Goal: Task Accomplishment & Management: Use online tool/utility

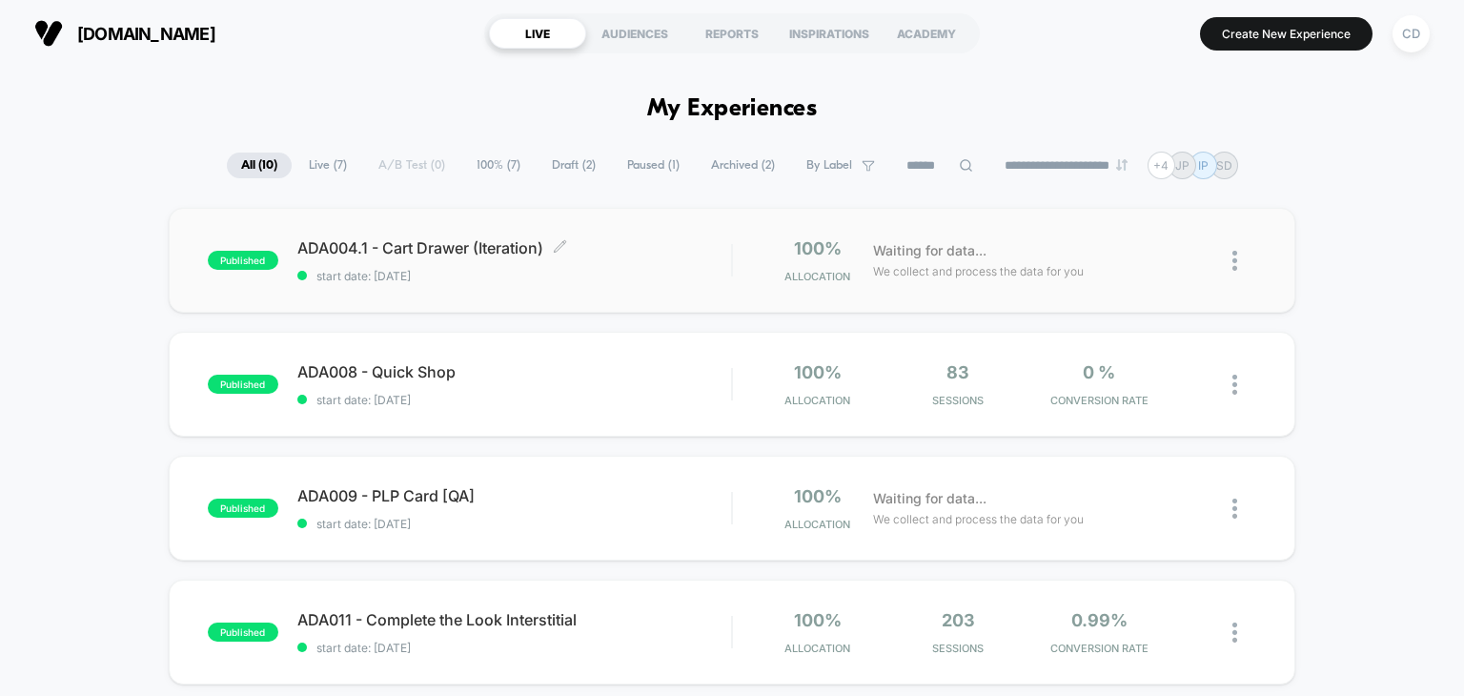
click at [523, 264] on div "ADA004.1 - Cart Drawer (Iteration) Click to edit experience details Click to ed…" at bounding box center [514, 260] width 435 height 45
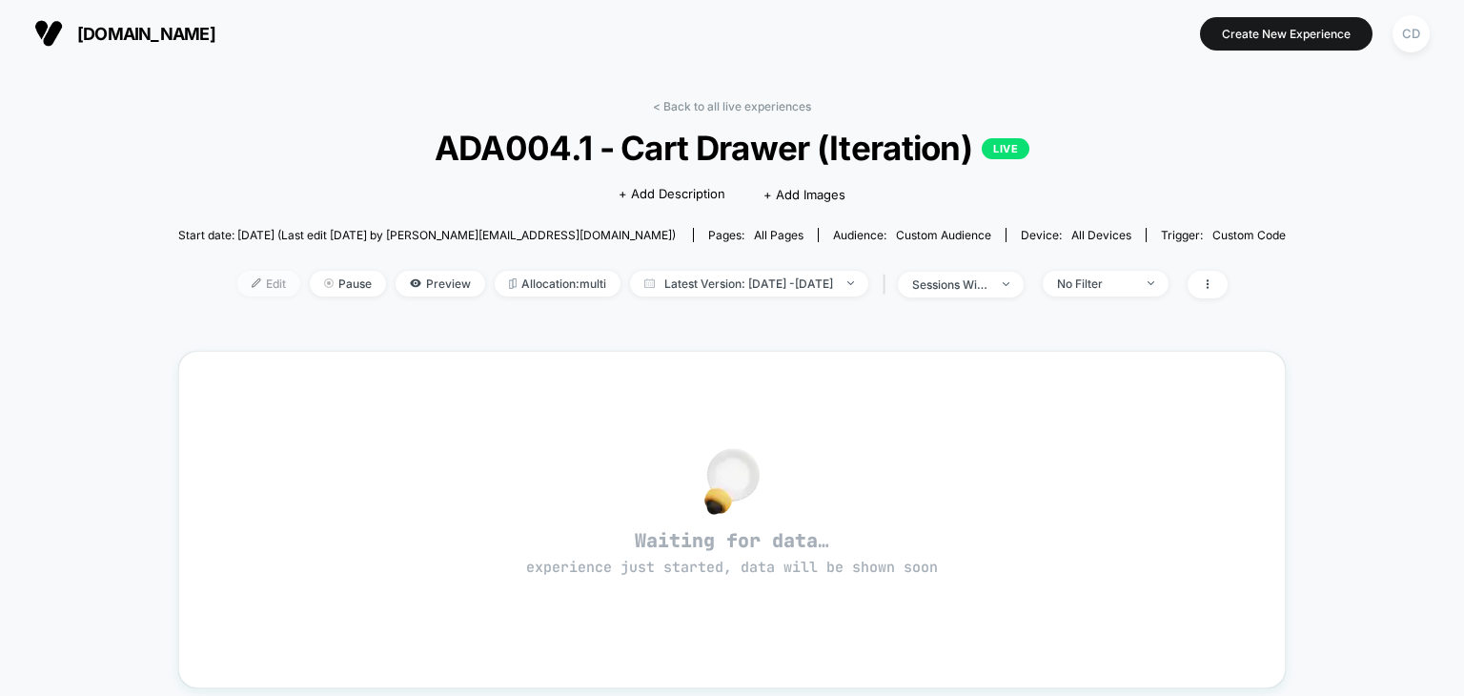
click at [258, 283] on span "Edit" at bounding box center [268, 284] width 63 height 26
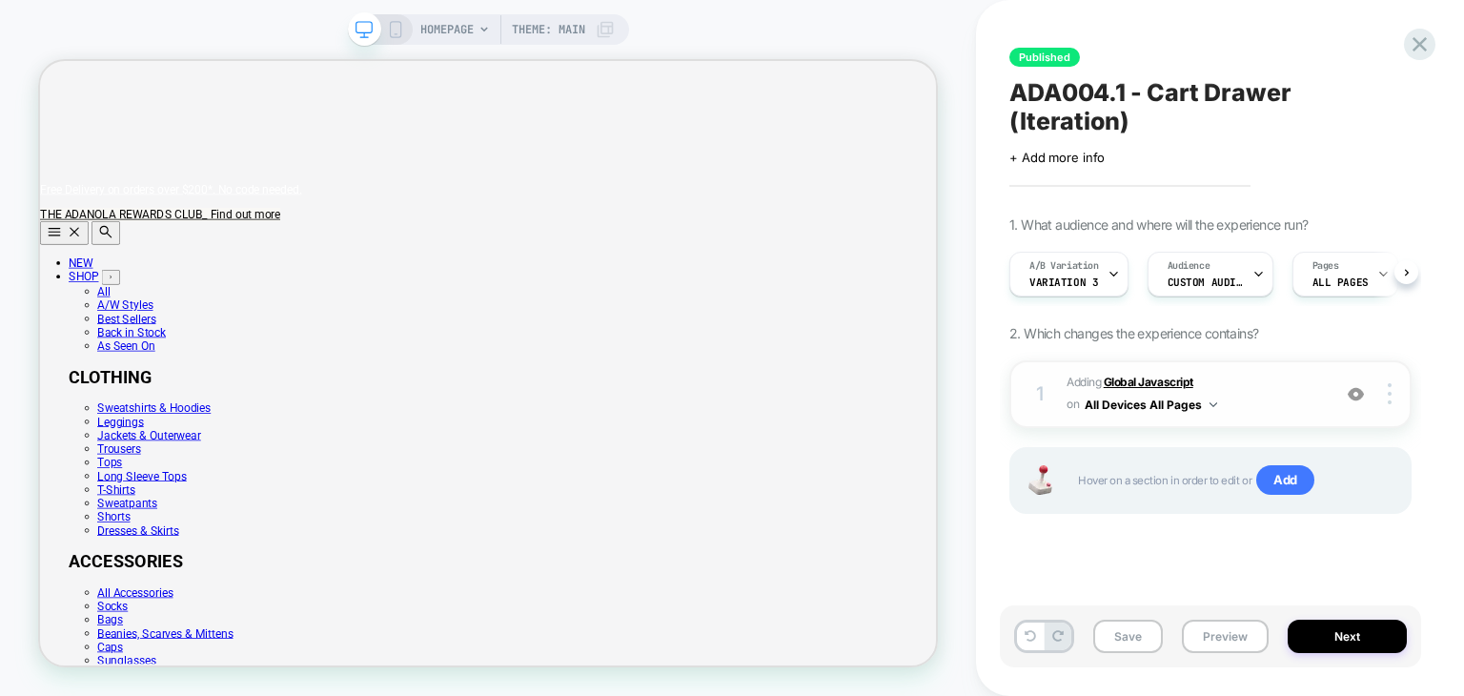
scroll to position [0, 1196]
click at [1152, 375] on b "Global Javascript" at bounding box center [1149, 382] width 90 height 14
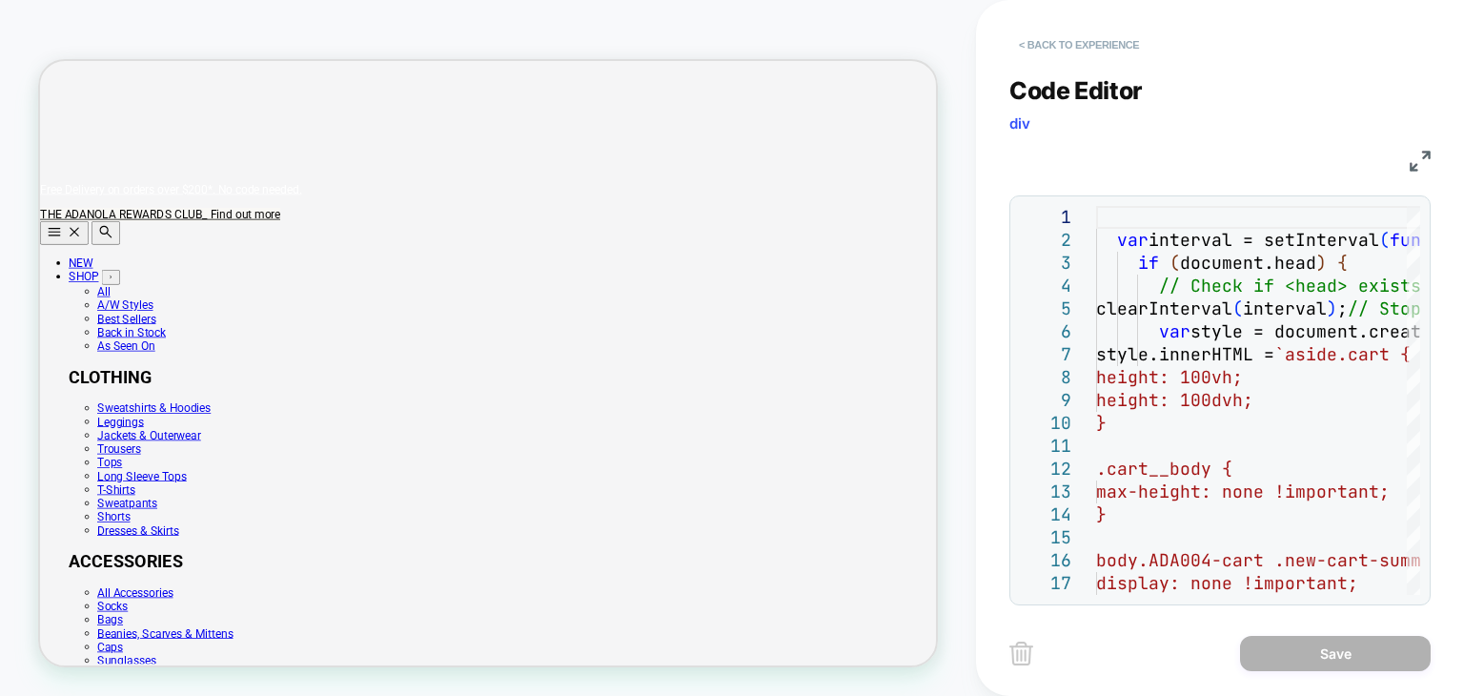
click at [1083, 45] on button "< Back to experience" at bounding box center [1078, 45] width 139 height 30
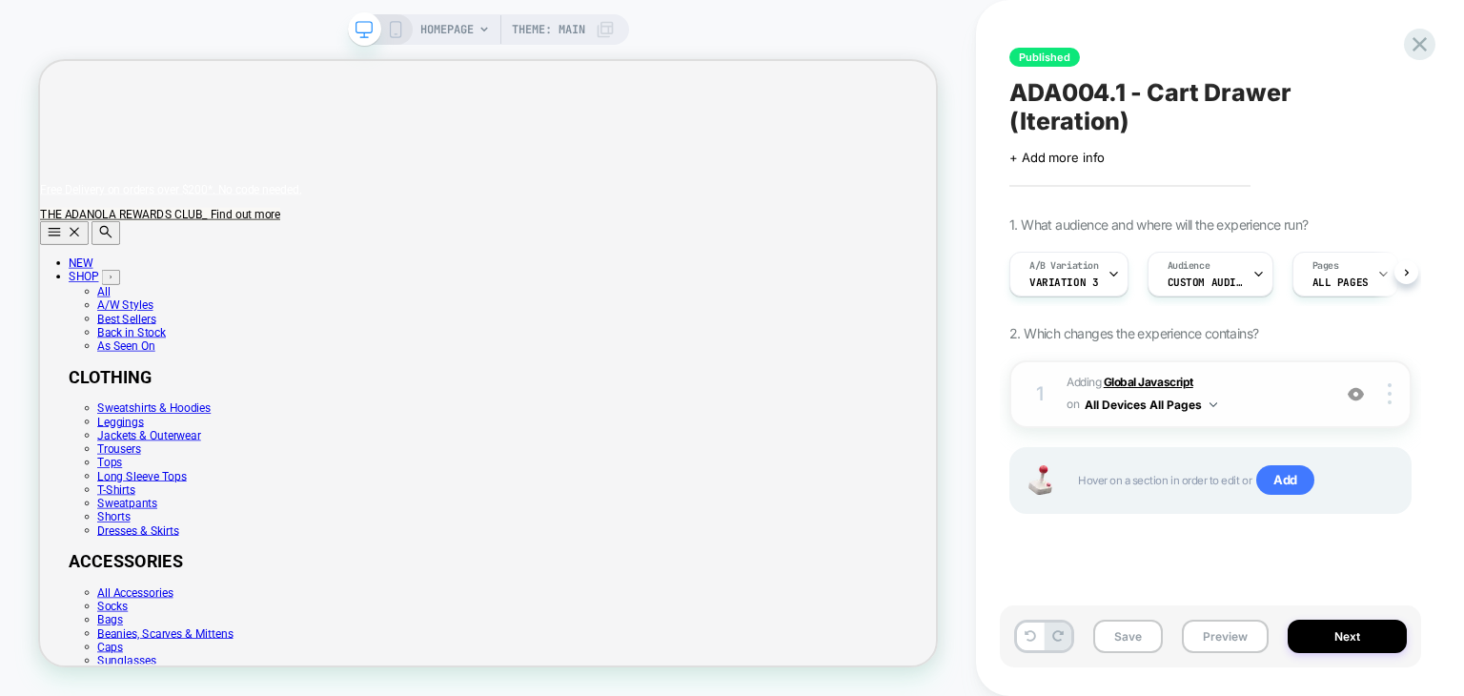
scroll to position [0, 0]
click at [1140, 375] on b "Global Javascript" at bounding box center [1149, 382] width 90 height 14
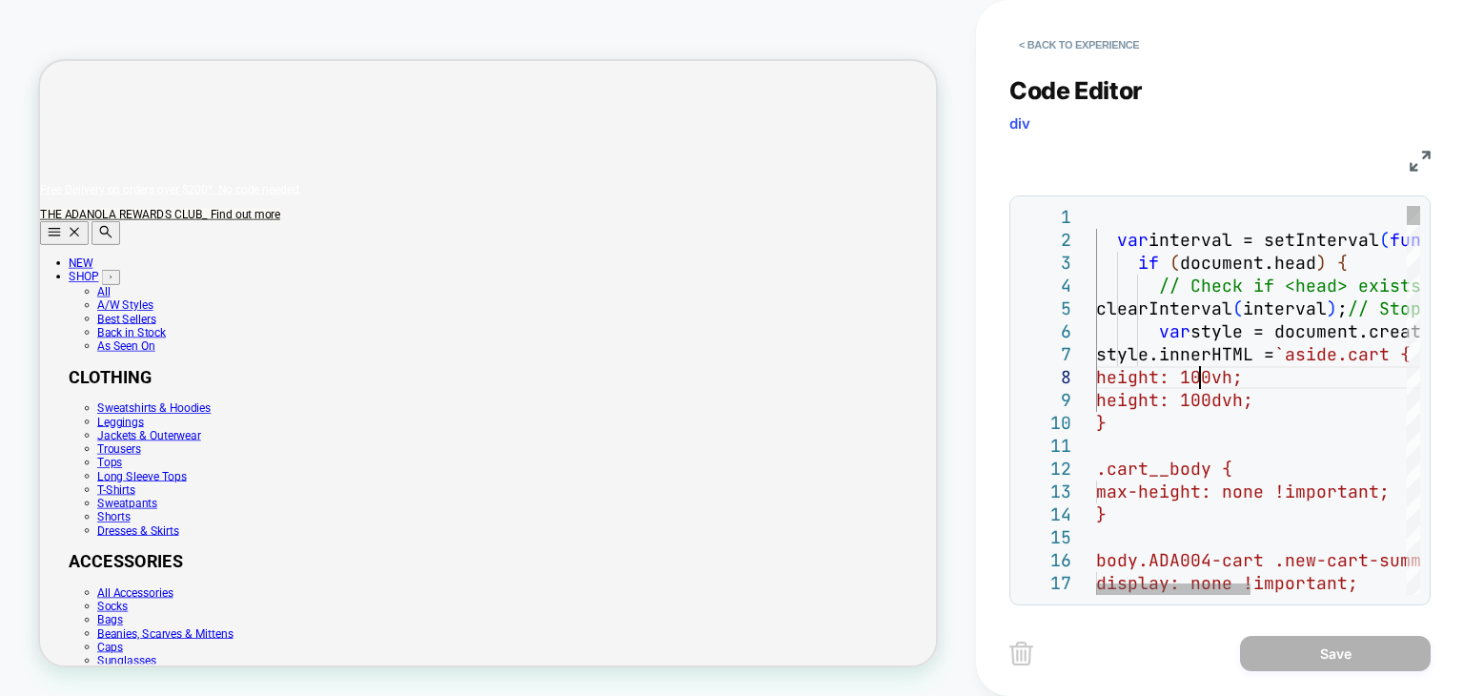
type textarea "**********"
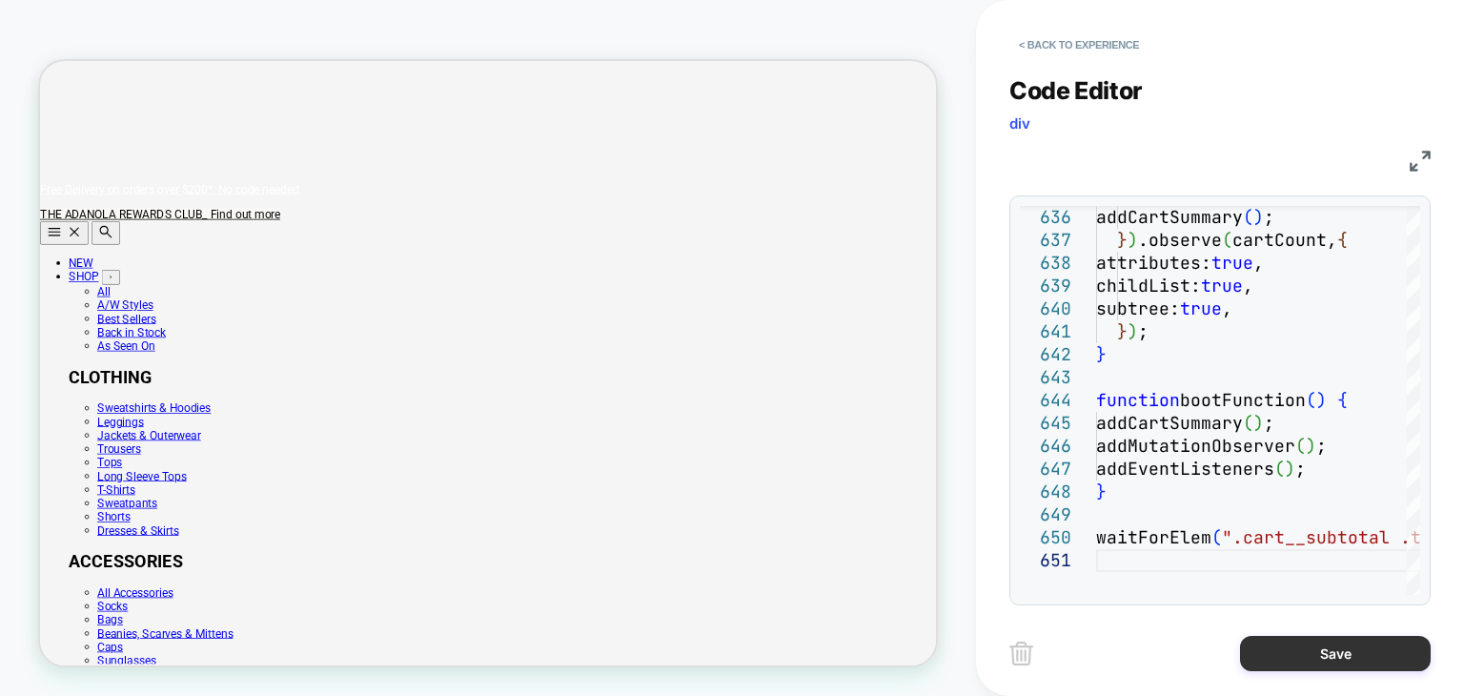
click at [1293, 640] on button "Save" at bounding box center [1335, 653] width 191 height 35
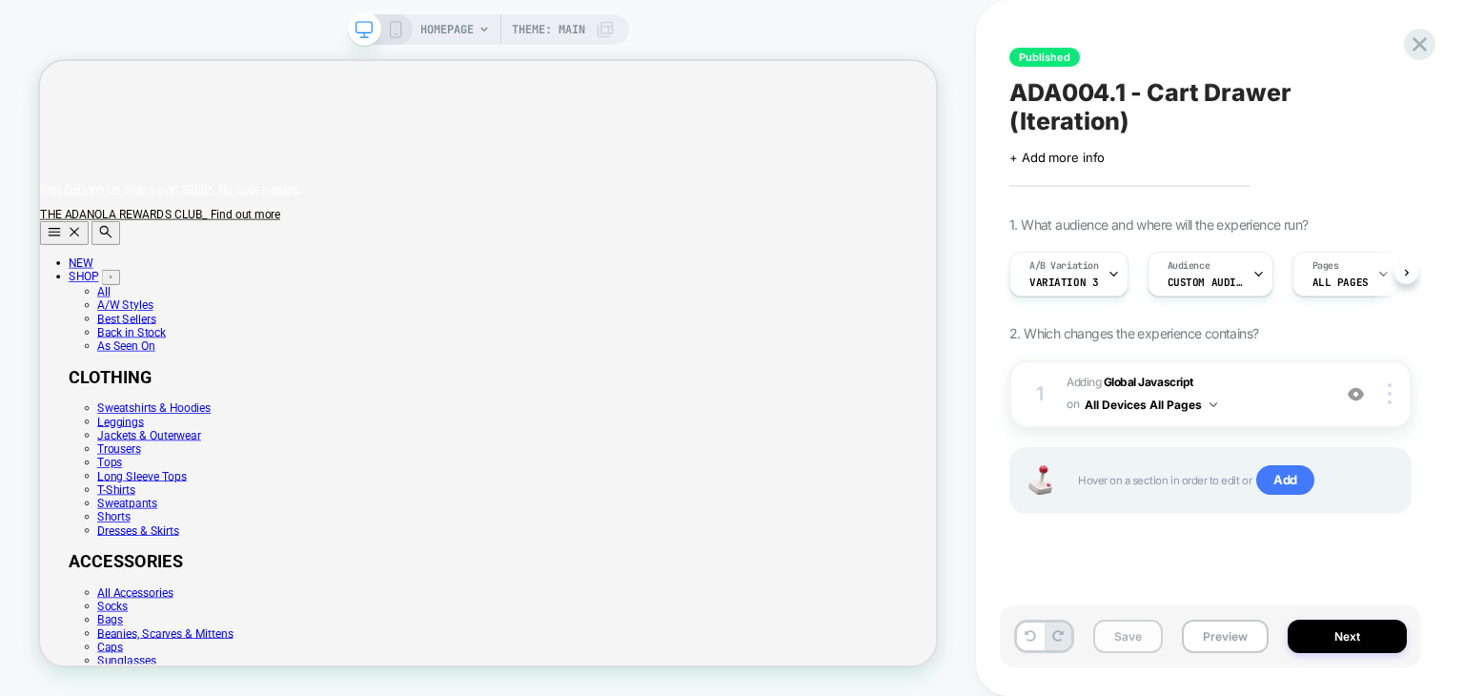
scroll to position [0, 1196]
click at [1127, 631] on button "Save" at bounding box center [1128, 636] width 70 height 33
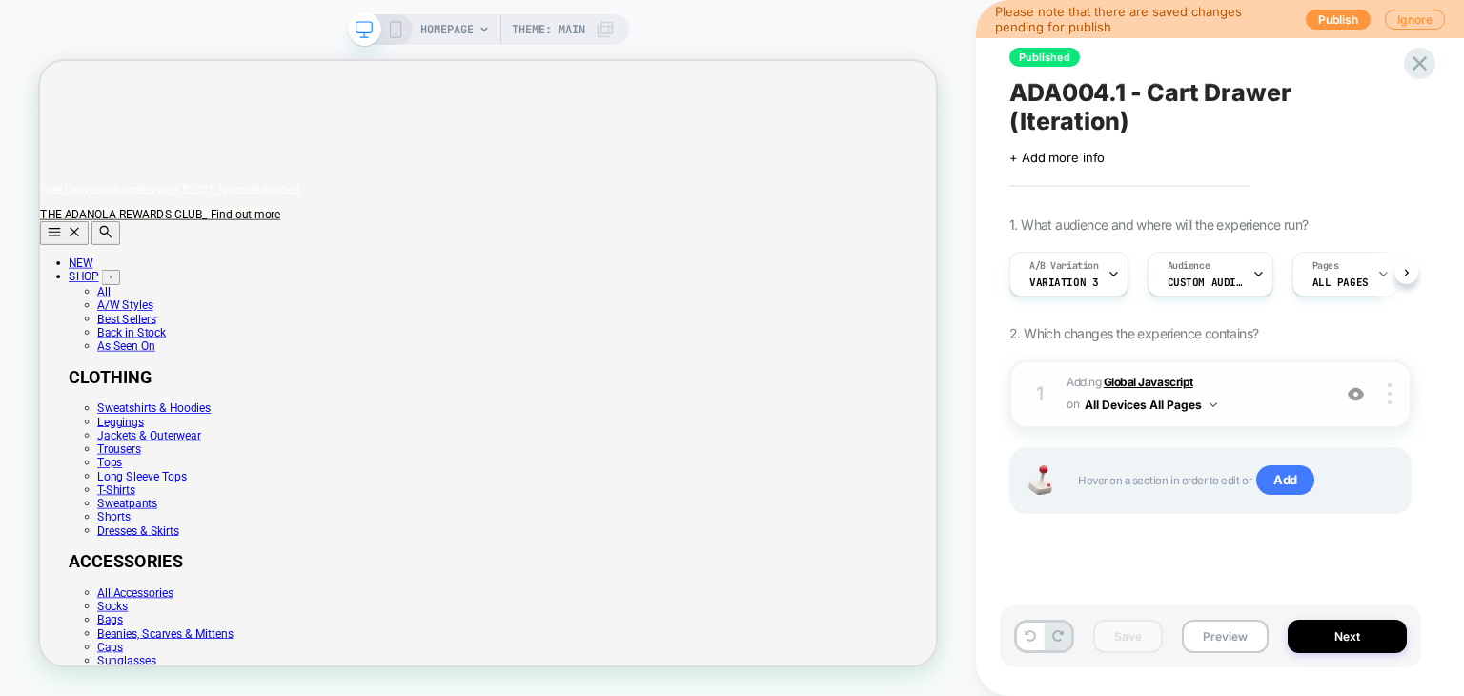
scroll to position [0, 4]
click at [1144, 375] on b "Global Javascript" at bounding box center [1149, 382] width 90 height 14
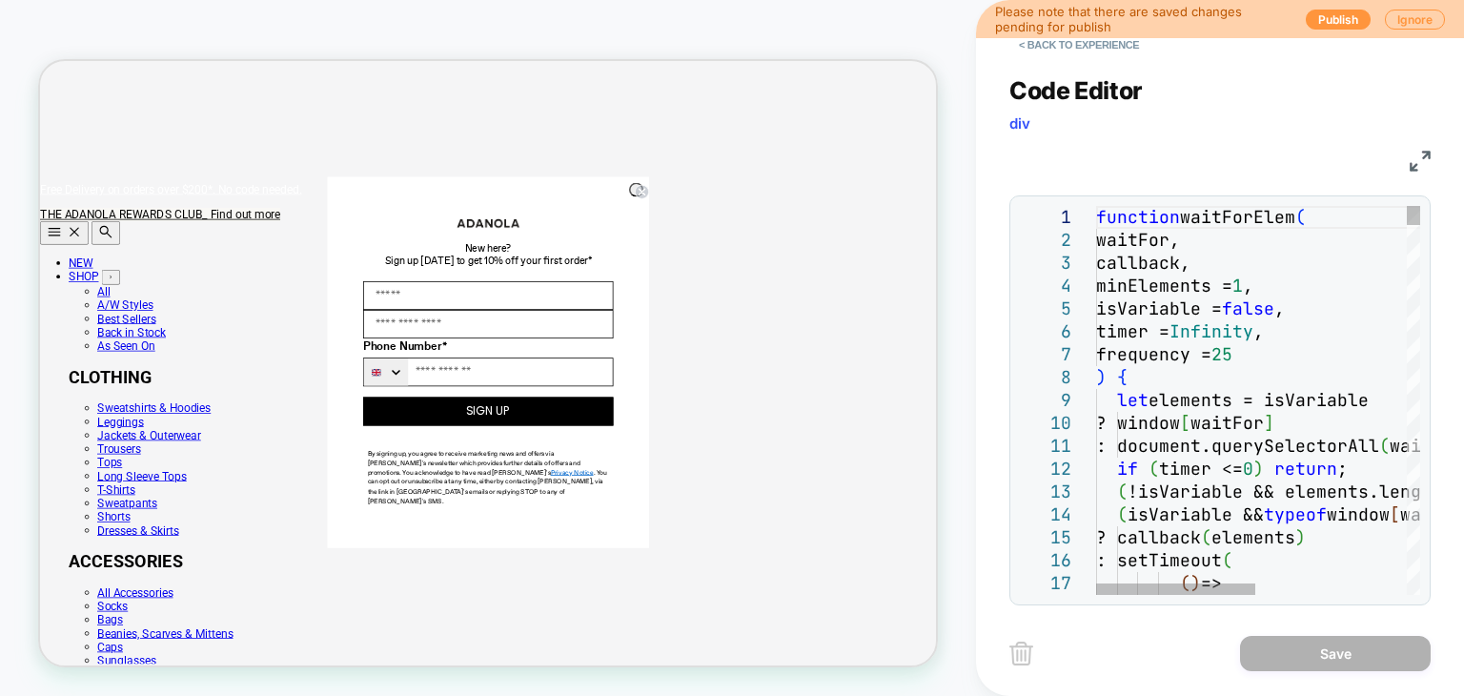
scroll to position [0, 0]
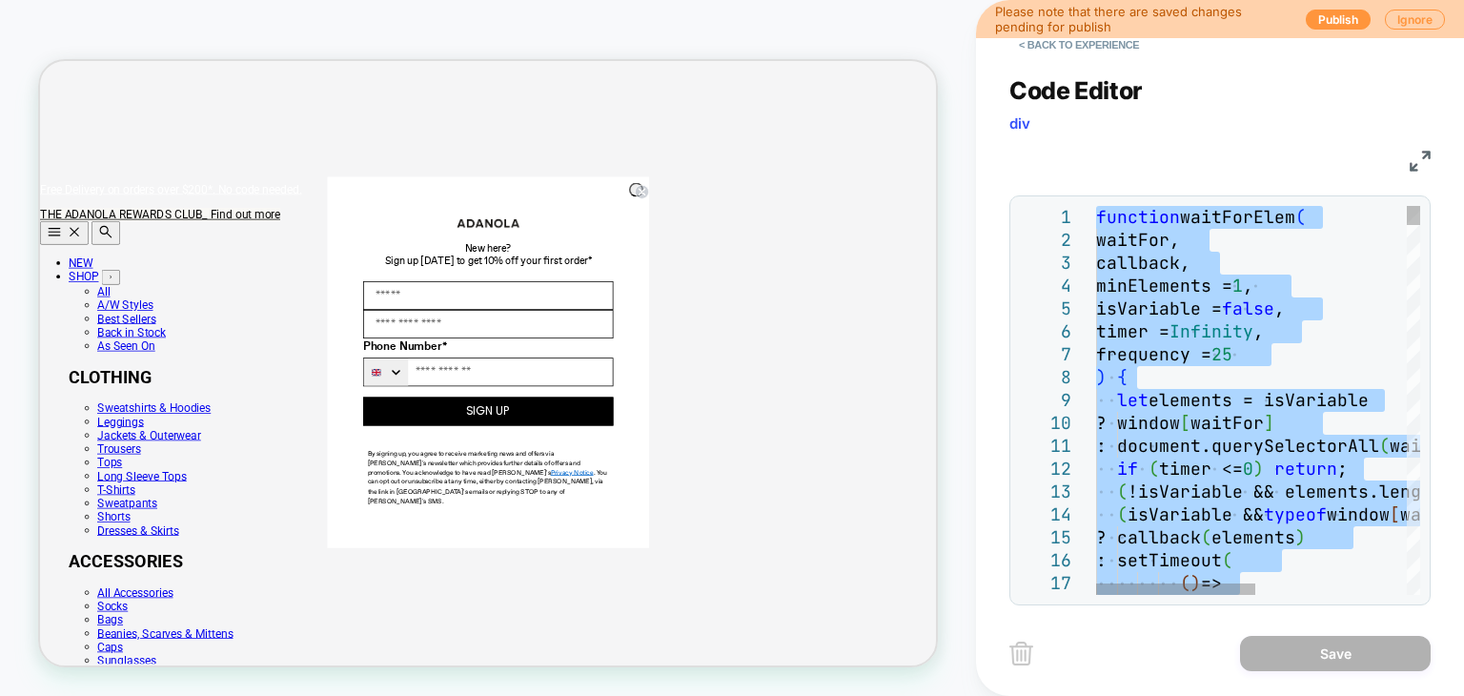
type textarea "**********"
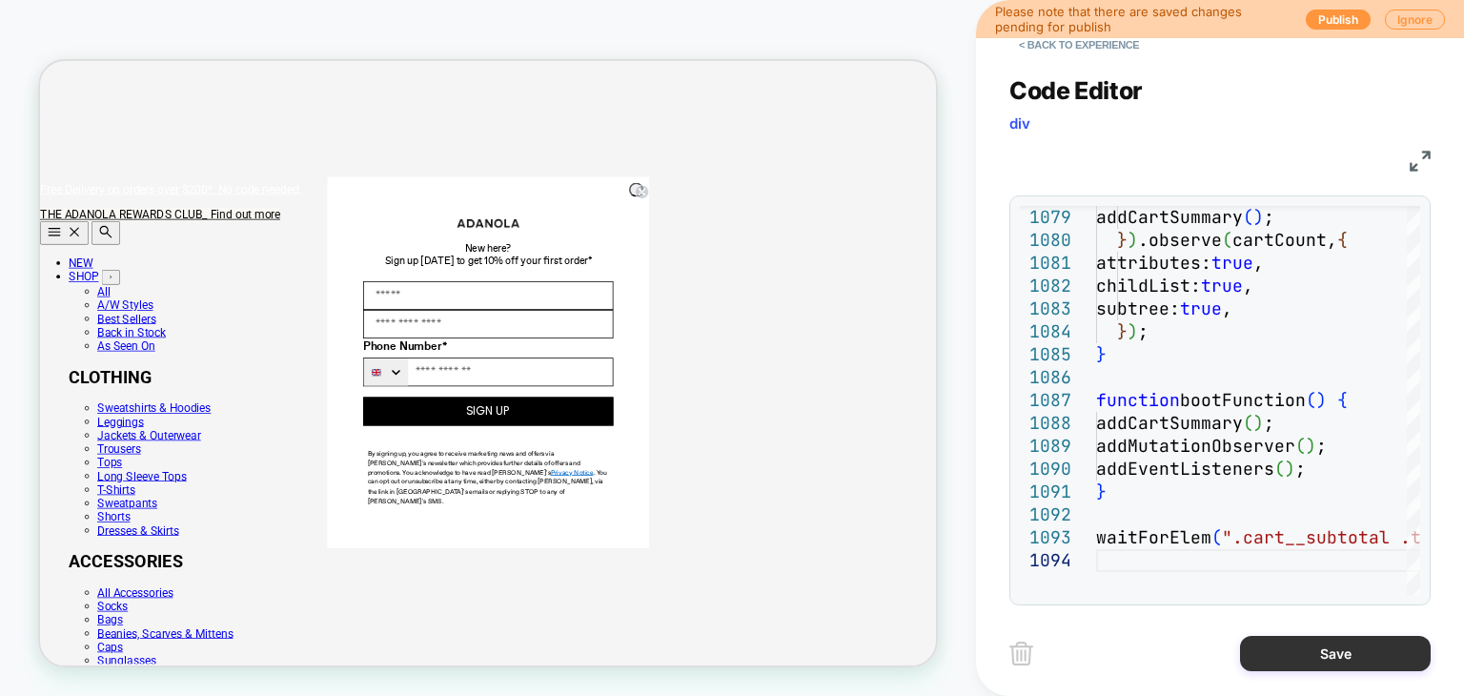
click at [1271, 655] on button "Save" at bounding box center [1335, 653] width 191 height 35
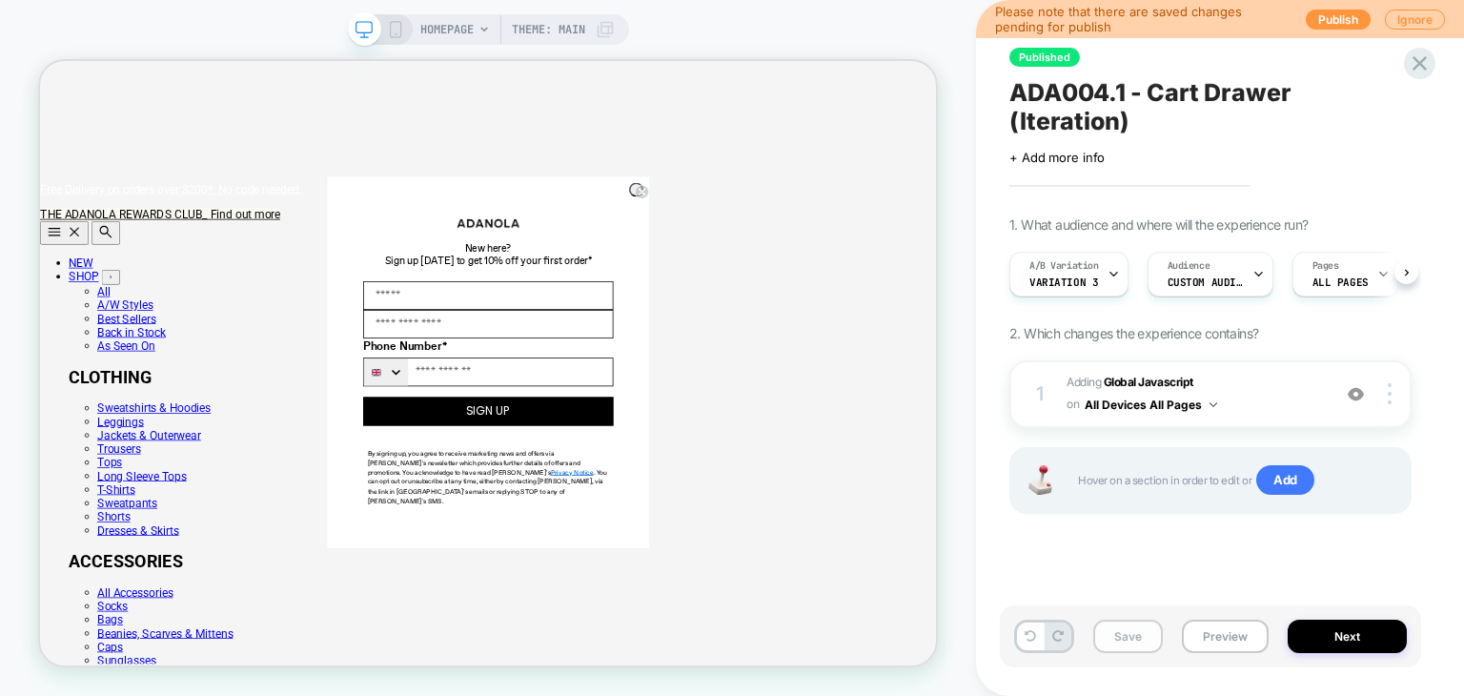
scroll to position [0, 1196]
click at [1135, 632] on button "Save" at bounding box center [1128, 636] width 70 height 33
click at [1331, 25] on button "Publish" at bounding box center [1338, 20] width 65 height 20
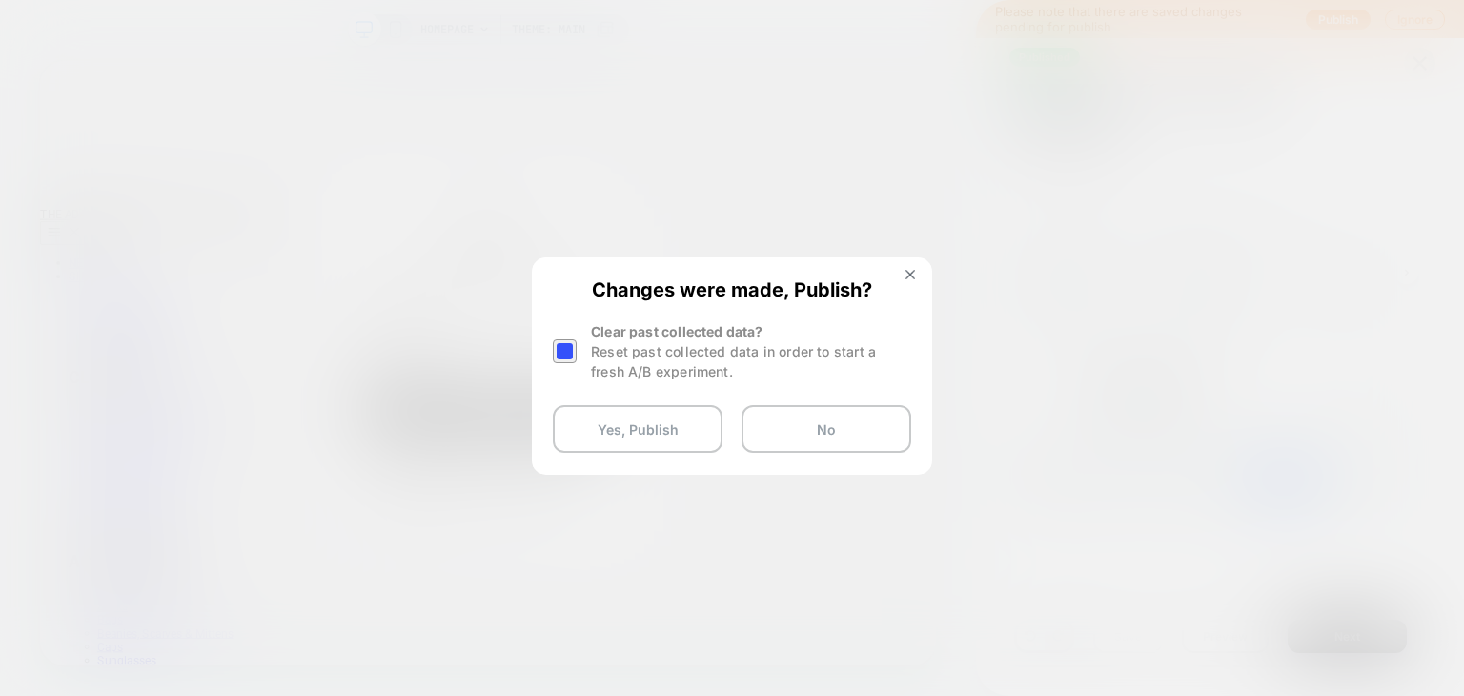
click at [569, 343] on div at bounding box center [565, 351] width 24 height 24
click at [615, 438] on button "Yes, Publish" at bounding box center [638, 429] width 170 height 48
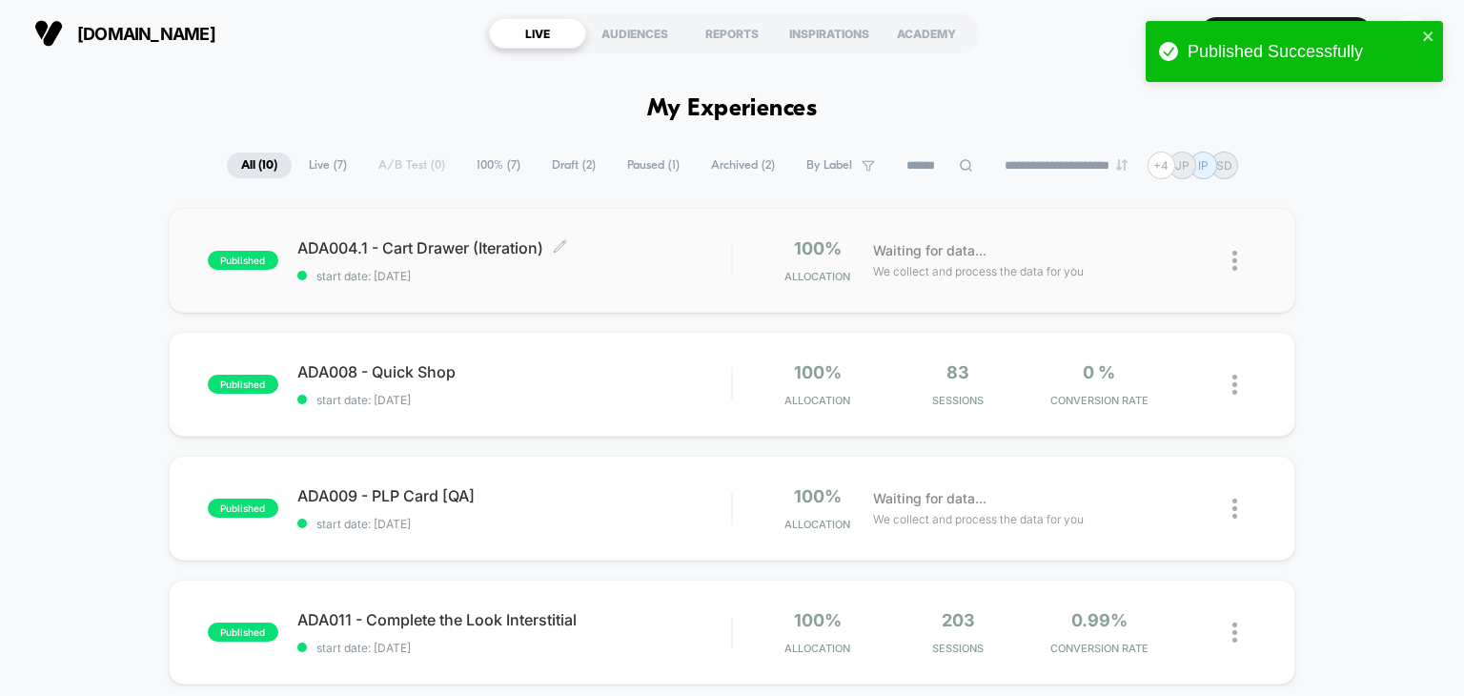
click at [465, 264] on div "ADA004.1 - Cart Drawer (Iteration) Click to edit experience details Click to ed…" at bounding box center [514, 260] width 435 height 45
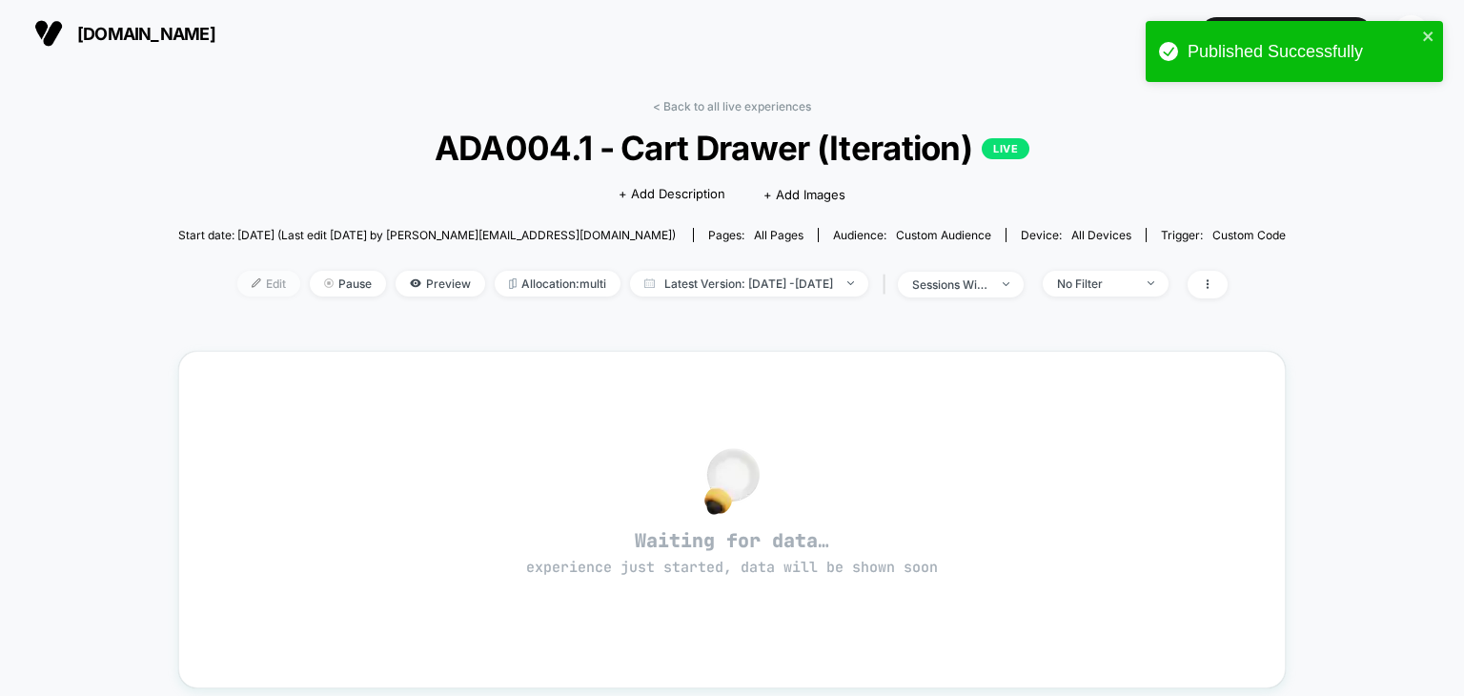
click at [249, 292] on span "Edit" at bounding box center [268, 284] width 63 height 26
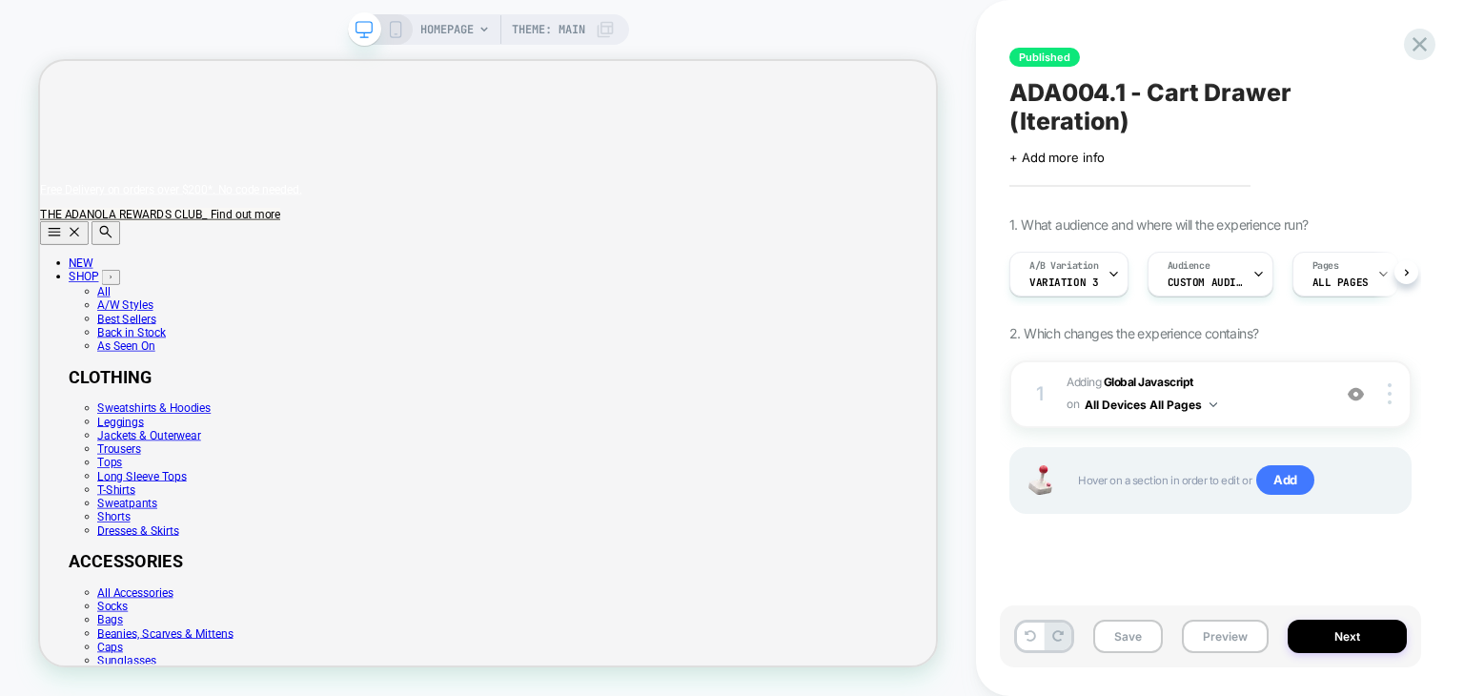
click at [1113, 273] on icon at bounding box center [1113, 275] width 7 height 4
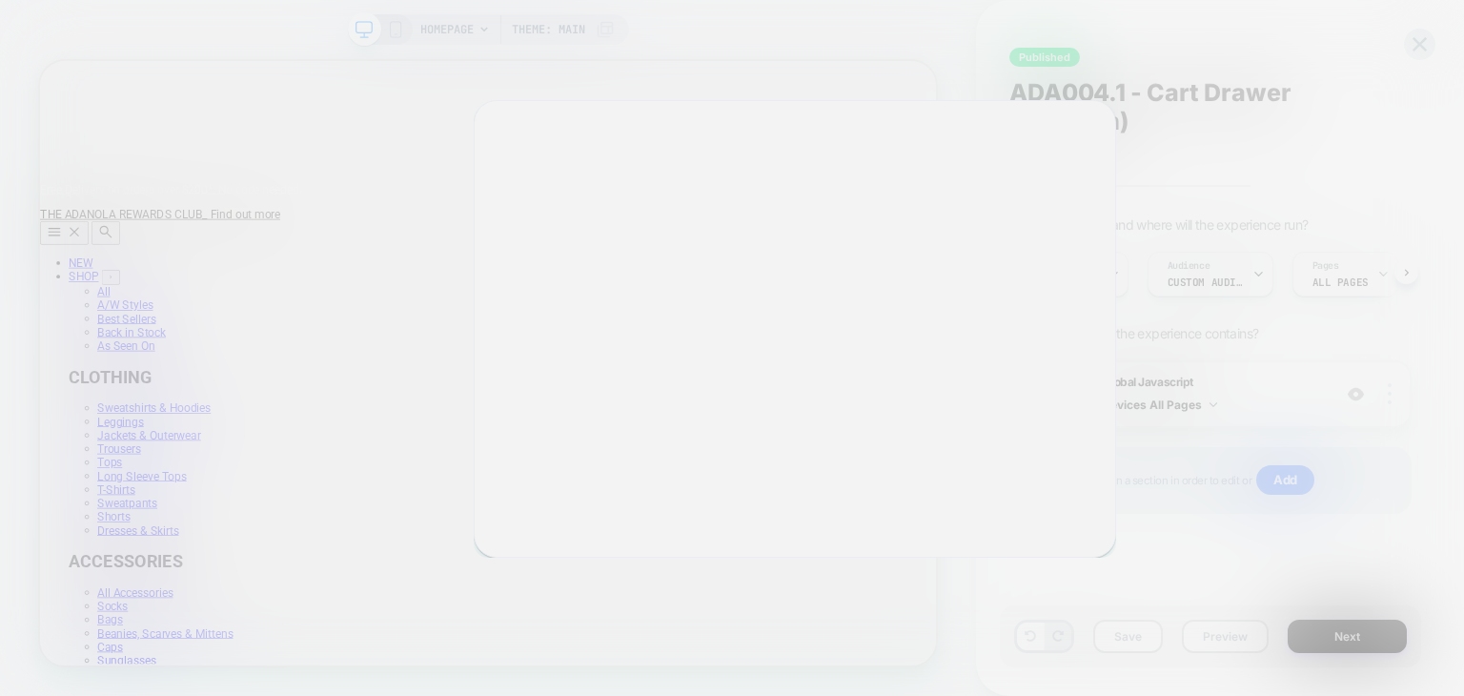
scroll to position [0, 1196]
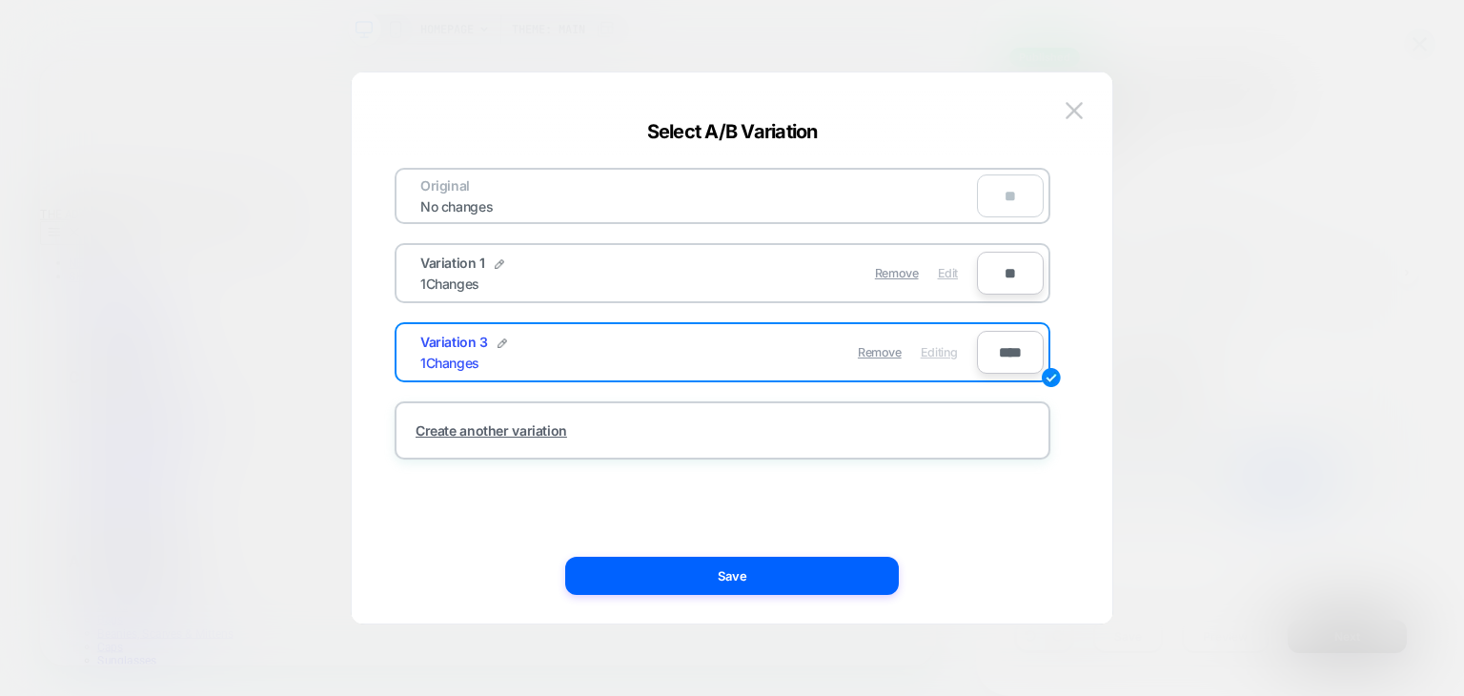
click at [954, 279] on div "Edit" at bounding box center [948, 272] width 20 height 37
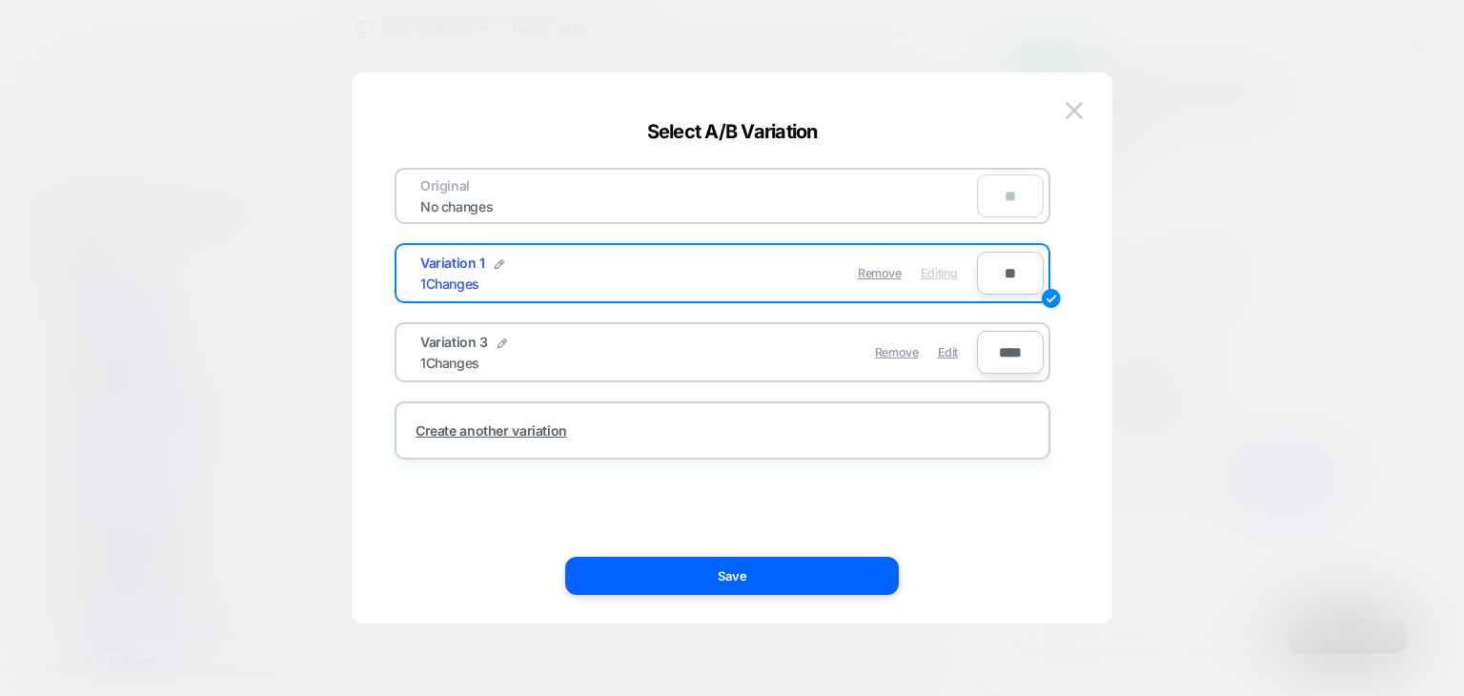
scroll to position [0, 0]
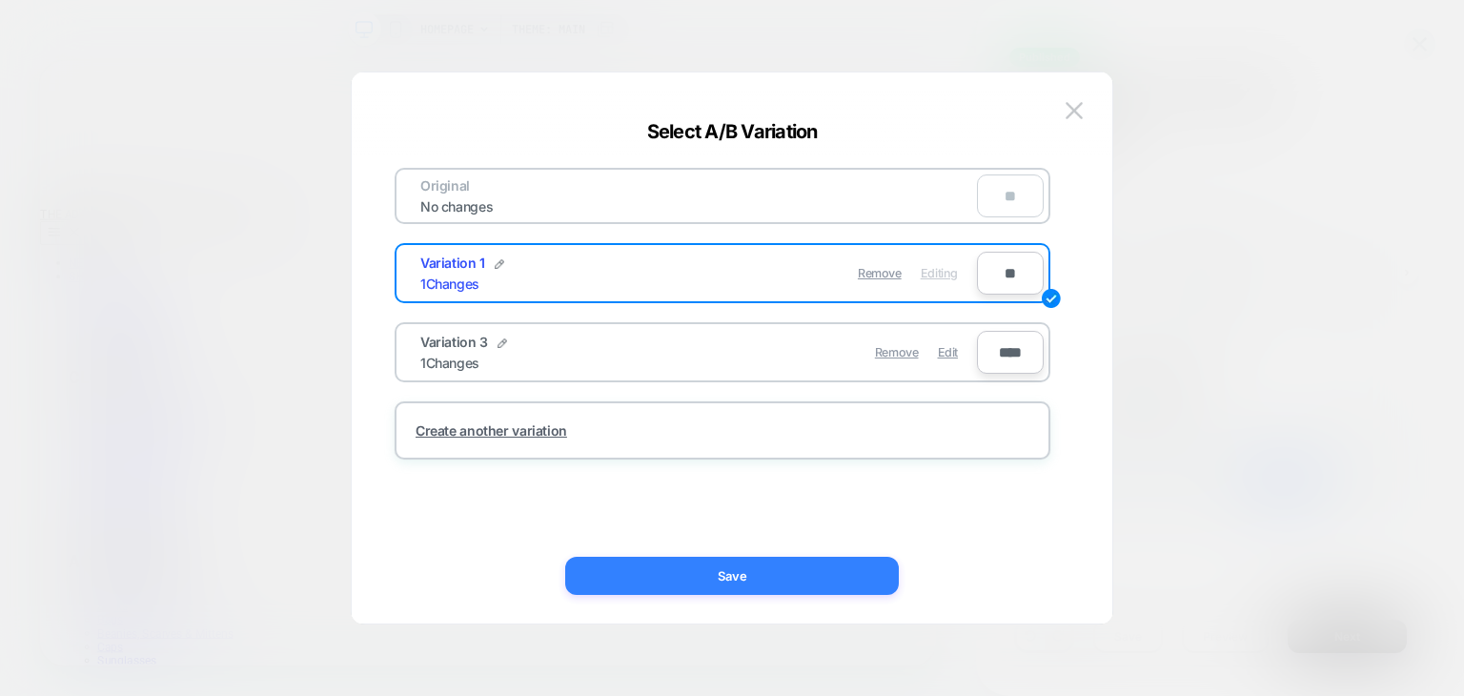
click at [841, 580] on button "Save" at bounding box center [732, 576] width 334 height 38
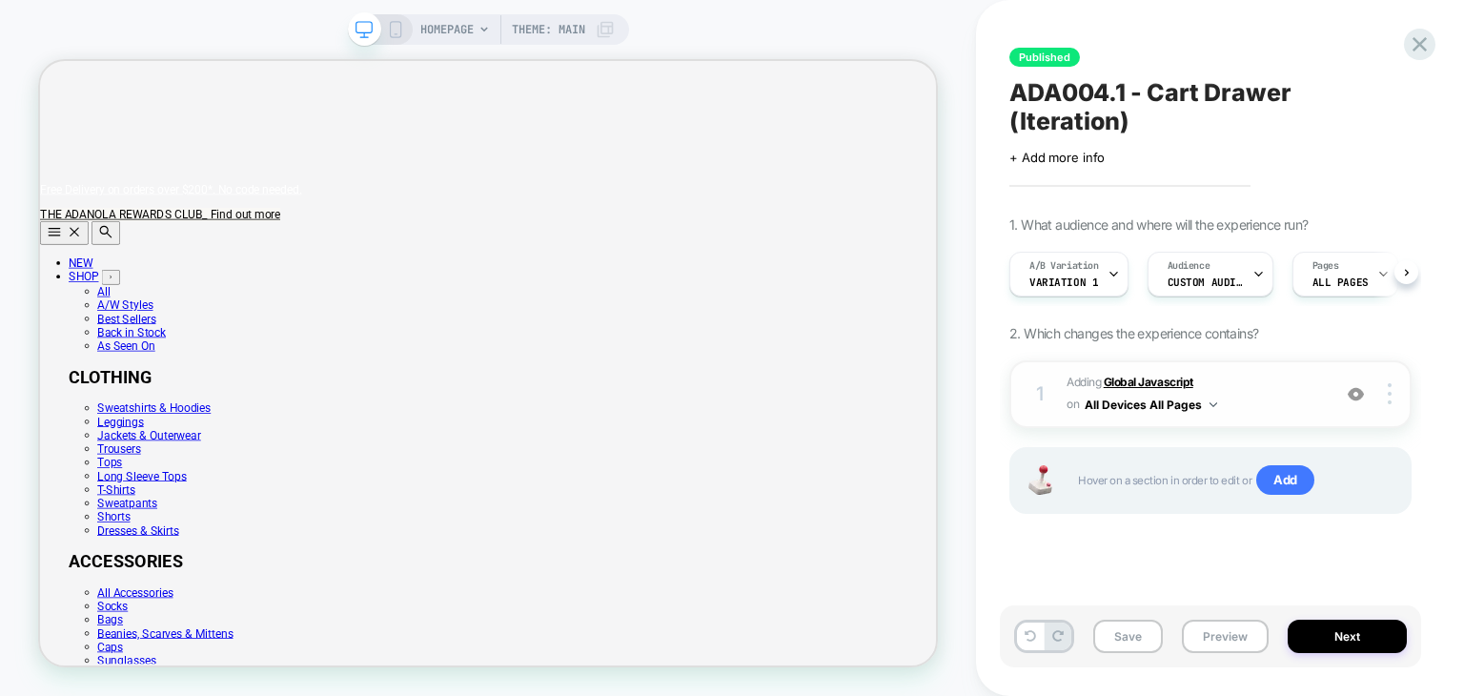
click at [1115, 375] on b "Global Javascript" at bounding box center [1149, 382] width 90 height 14
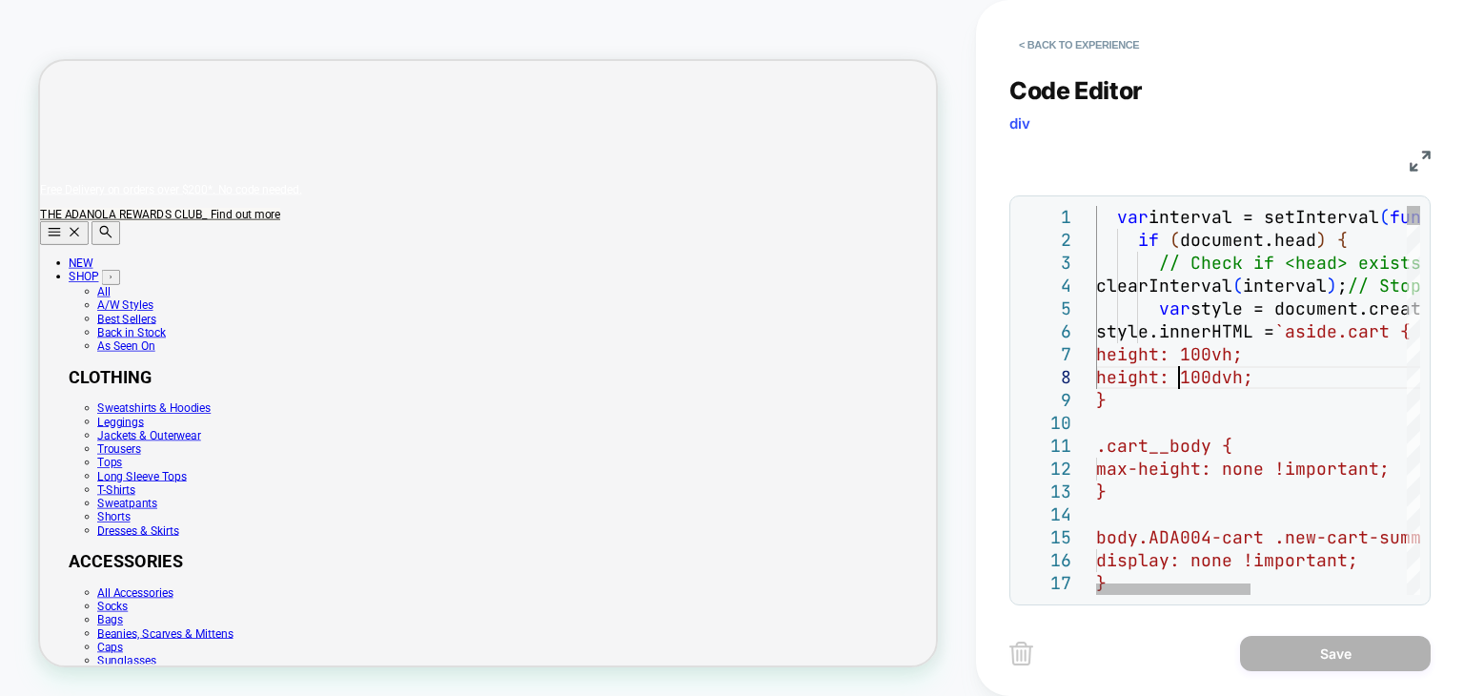
click at [1180, 371] on span "height: 100dvh;" at bounding box center [1174, 377] width 157 height 22
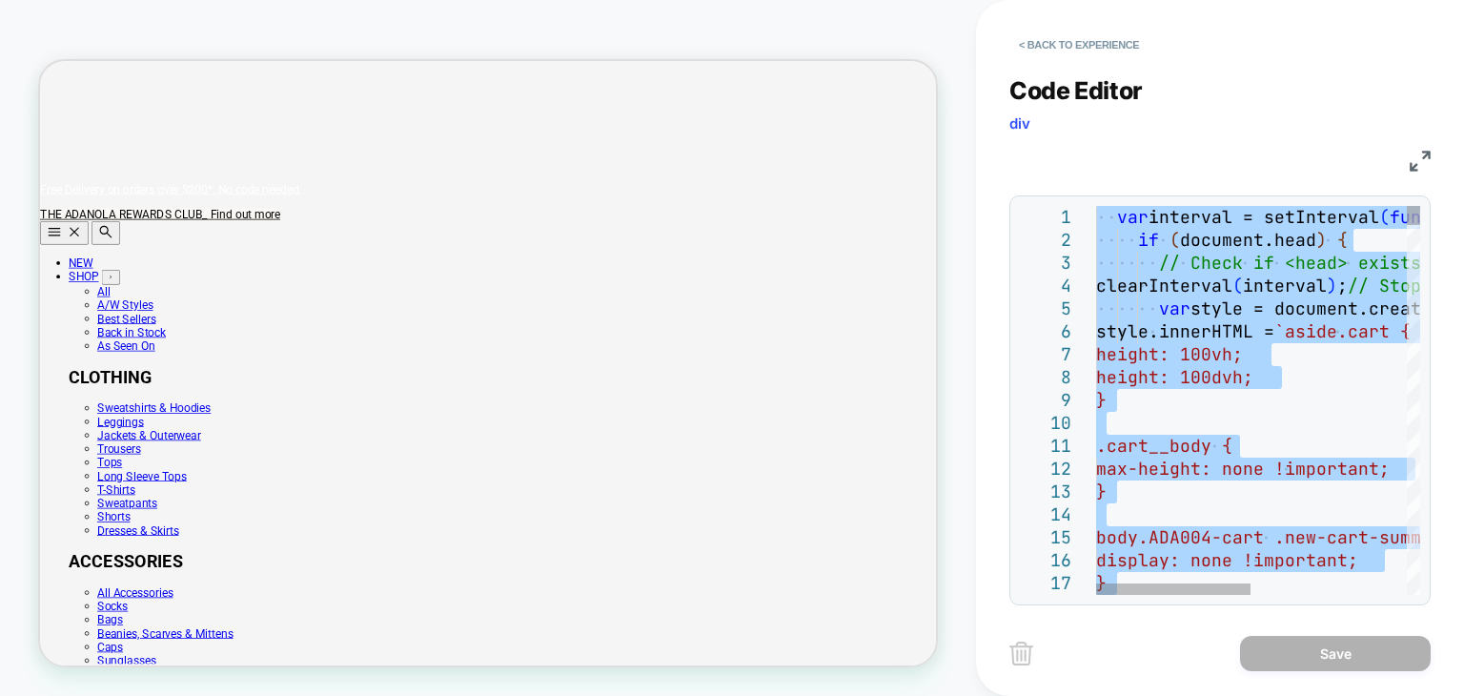
type textarea "**********"
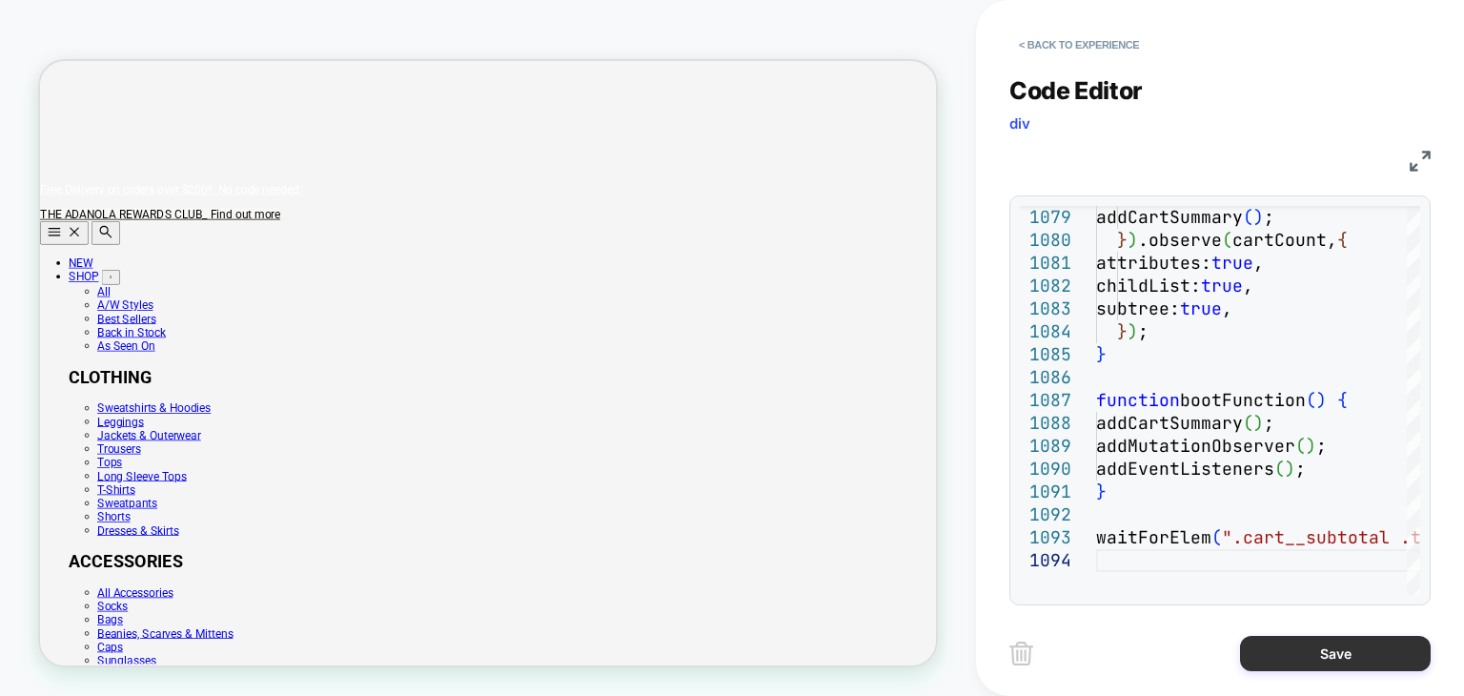
scroll to position [0, 1196]
click at [1290, 662] on button "Save" at bounding box center [1335, 653] width 191 height 35
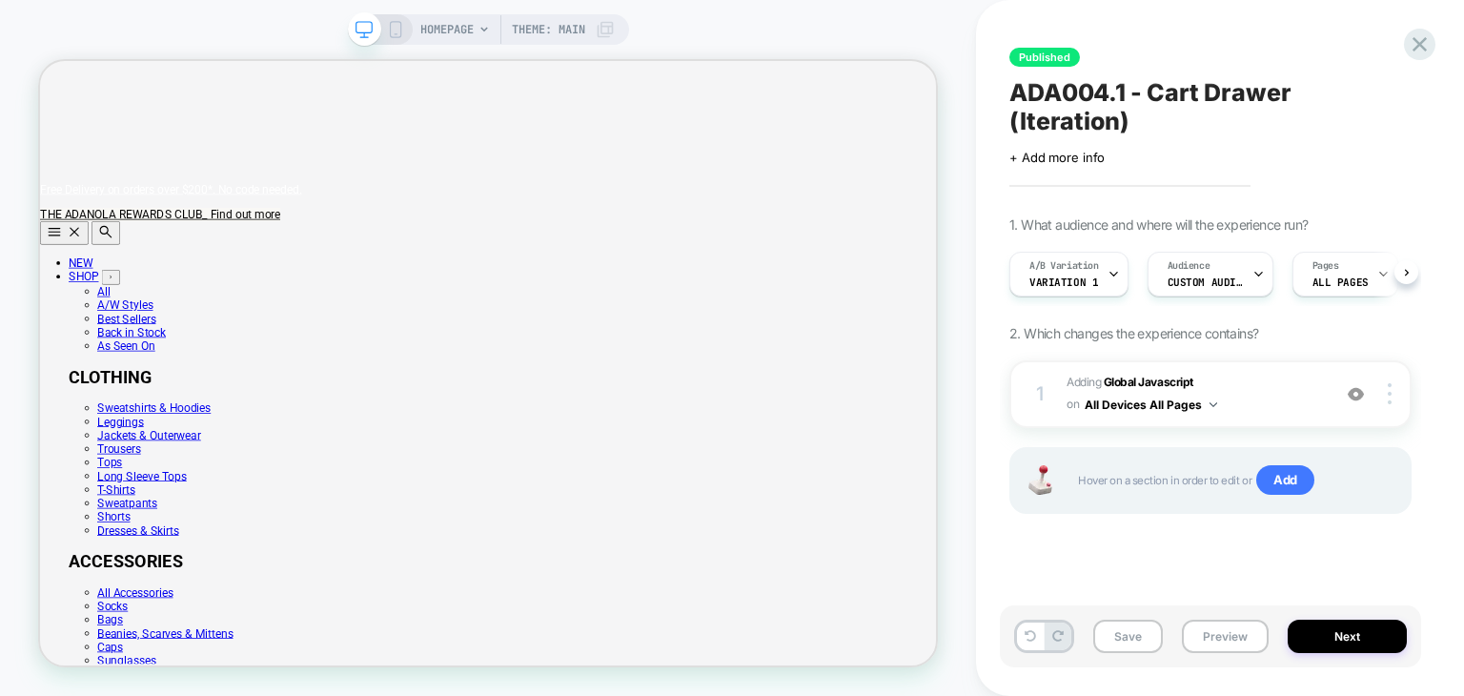
scroll to position [0, 0]
click at [1112, 620] on button "Save" at bounding box center [1128, 636] width 70 height 33
click at [1135, 372] on span "Adding Global Javascript on All Devices All Pages" at bounding box center [1193, 394] width 254 height 45
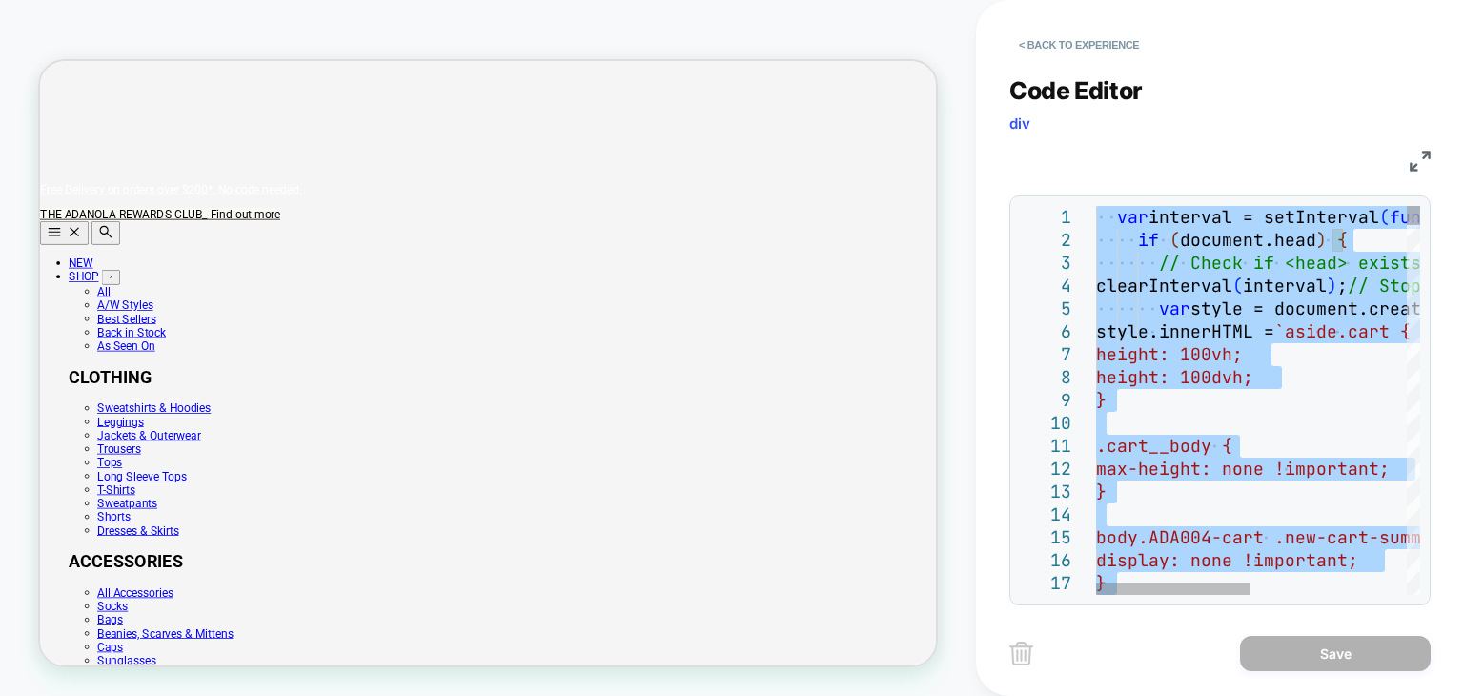
click at [1178, 371] on span "height: 100dvh;" at bounding box center [1174, 377] width 157 height 22
type textarea "**********"
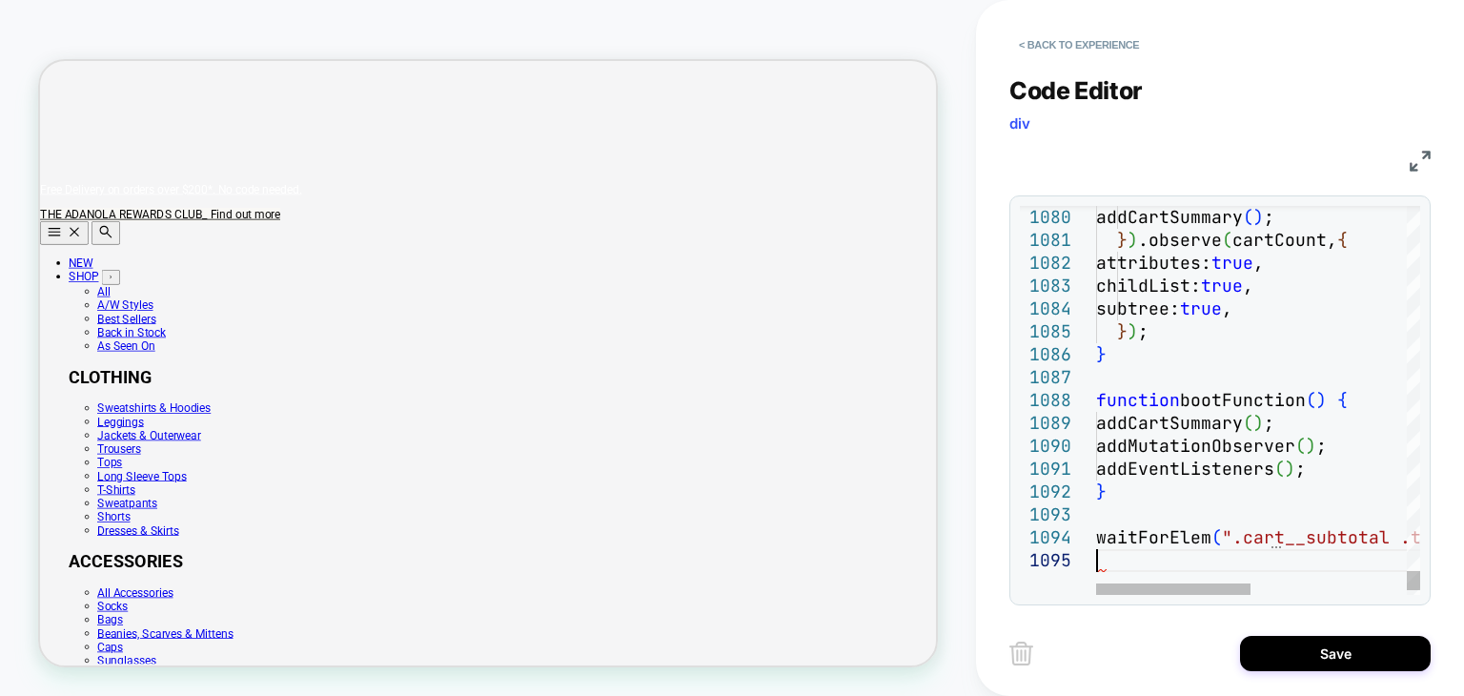
scroll to position [0, 1196]
click at [1259, 639] on button "Save" at bounding box center [1335, 653] width 191 height 35
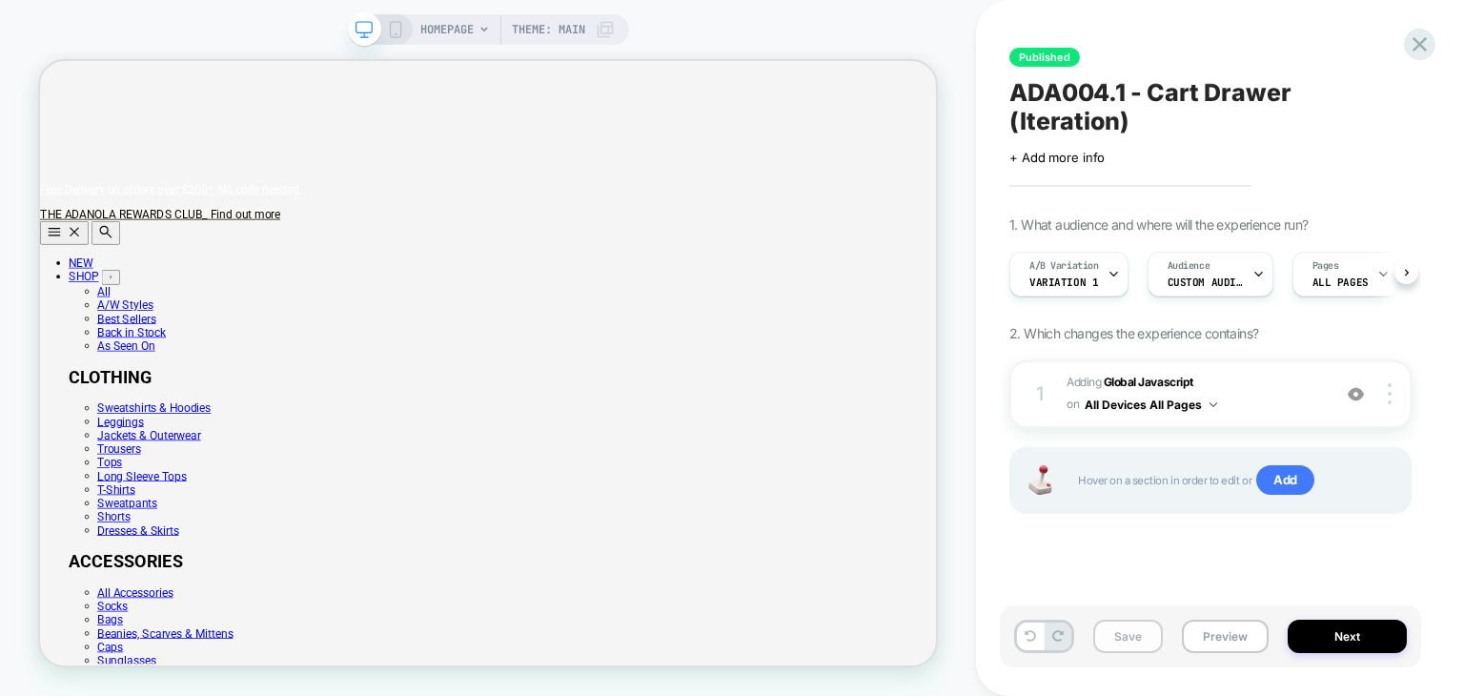
scroll to position [0, 0]
click at [1117, 641] on button "Save" at bounding box center [1128, 636] width 70 height 33
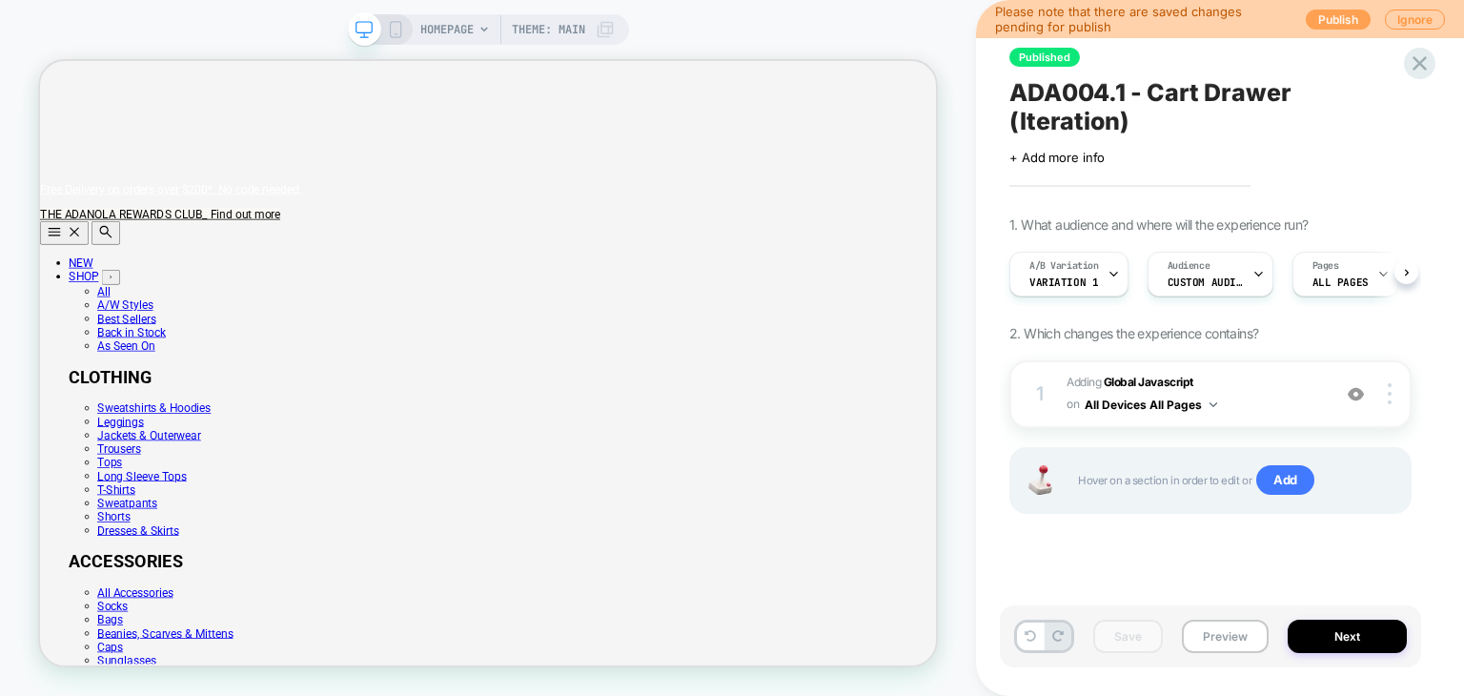
click at [1323, 10] on button "Publish" at bounding box center [1338, 20] width 65 height 20
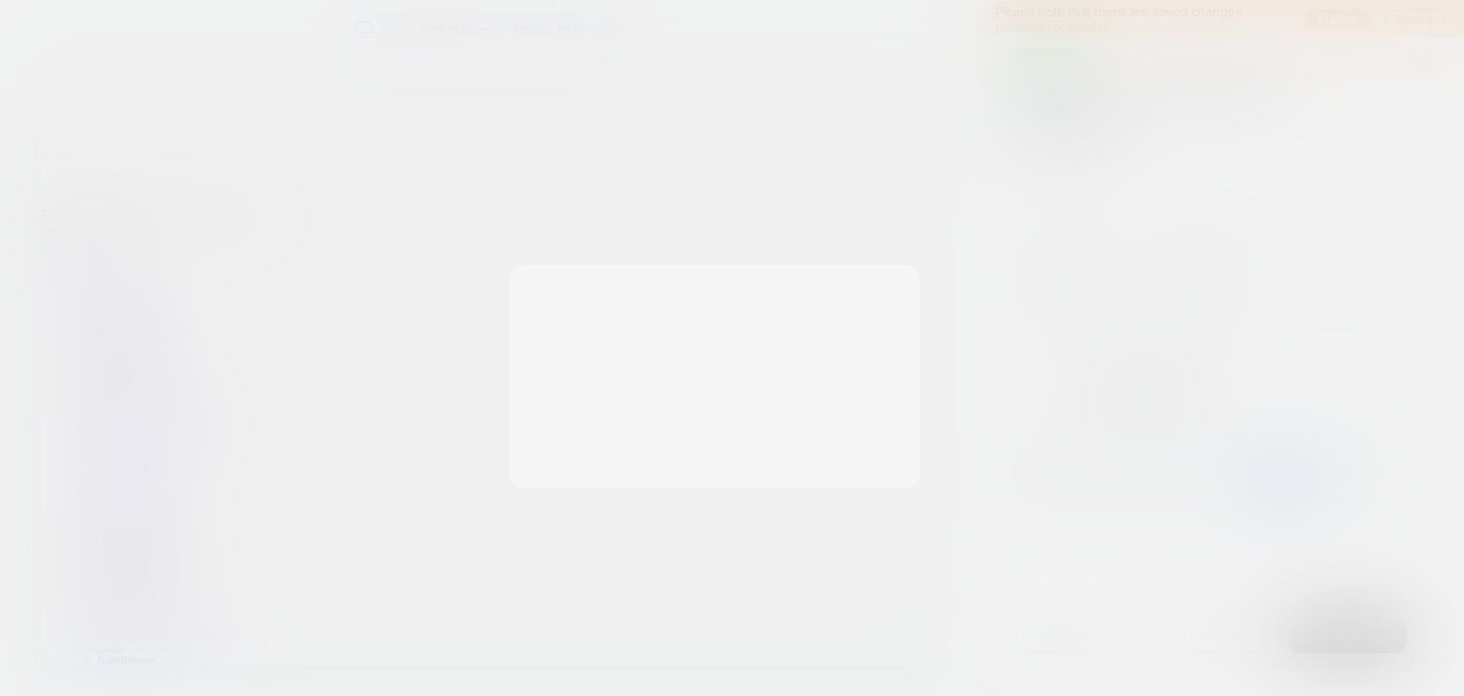
scroll to position [0, 1196]
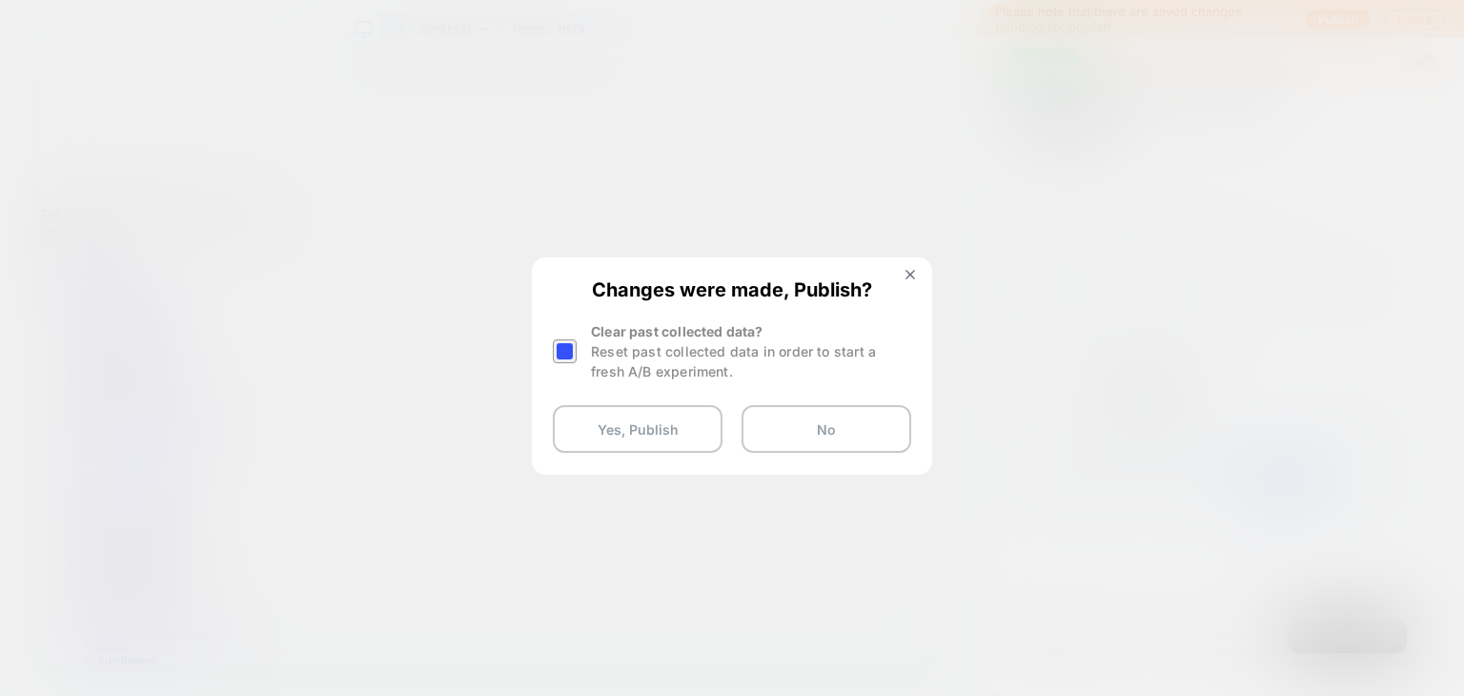
click at [559, 355] on div at bounding box center [565, 351] width 24 height 24
drag, startPoint x: 586, startPoint y: 455, endPoint x: 614, endPoint y: 416, distance: 47.9
click at [614, 416] on div "Changes were made, Publish? Clear past collected data? Reset past collected dat…" at bounding box center [732, 365] width 396 height 213
click at [614, 416] on button "Yes, Publish" at bounding box center [638, 429] width 170 height 48
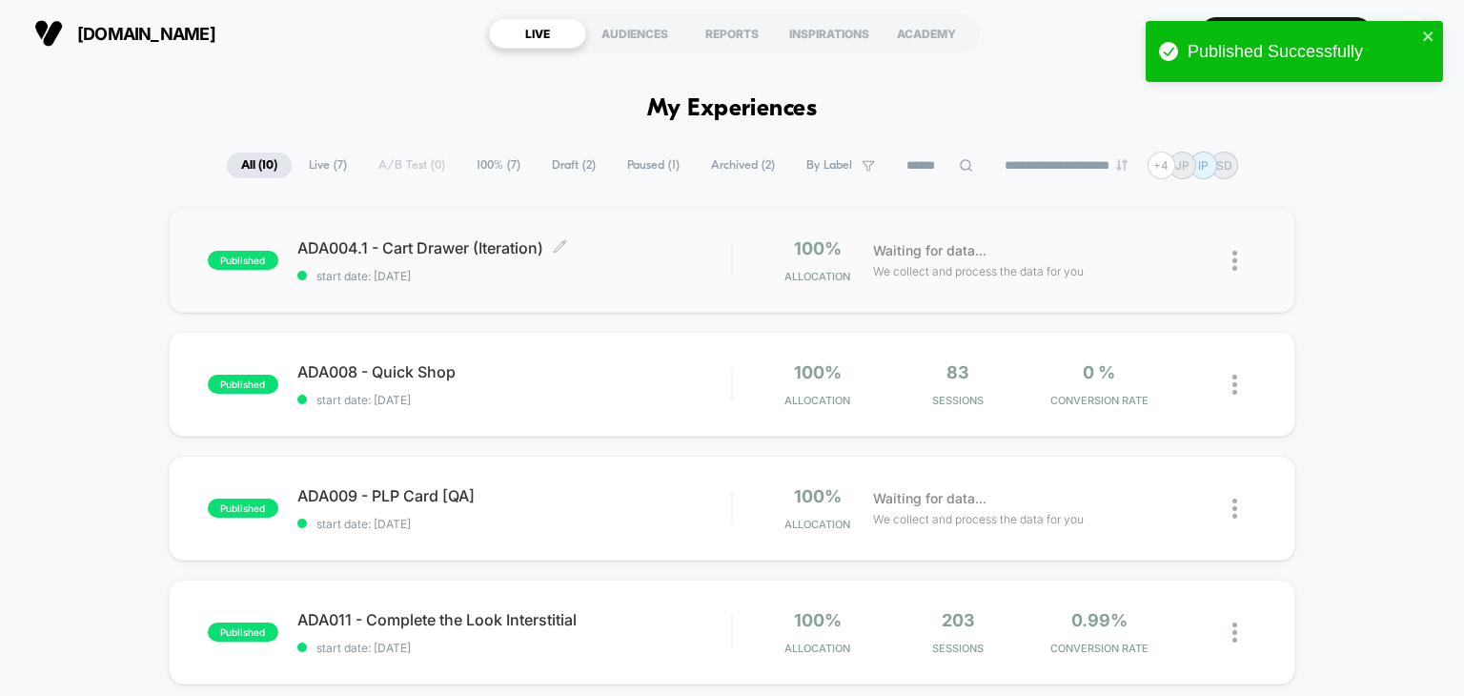
click at [513, 238] on span "ADA004.1 - Cart Drawer (Iteration) Click to edit experience details" at bounding box center [514, 247] width 435 height 19
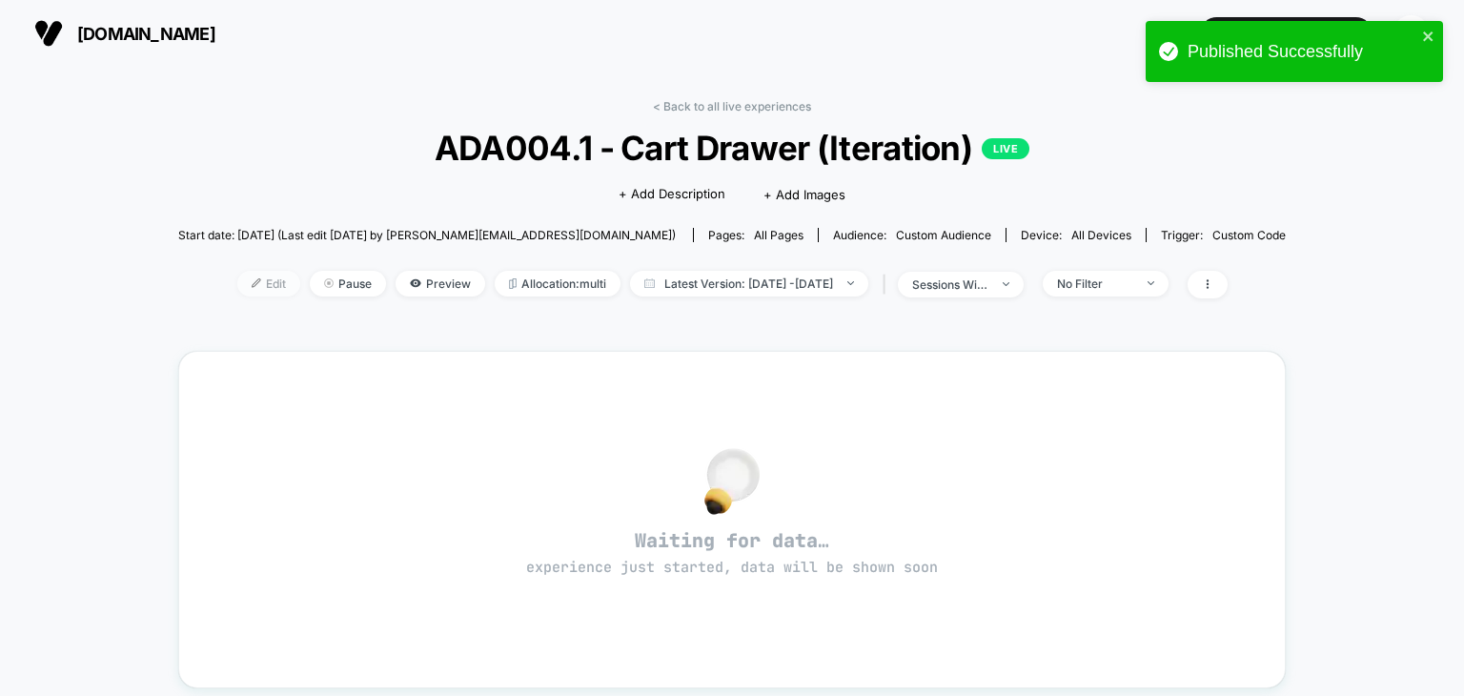
click at [240, 286] on span "Edit" at bounding box center [268, 284] width 63 height 26
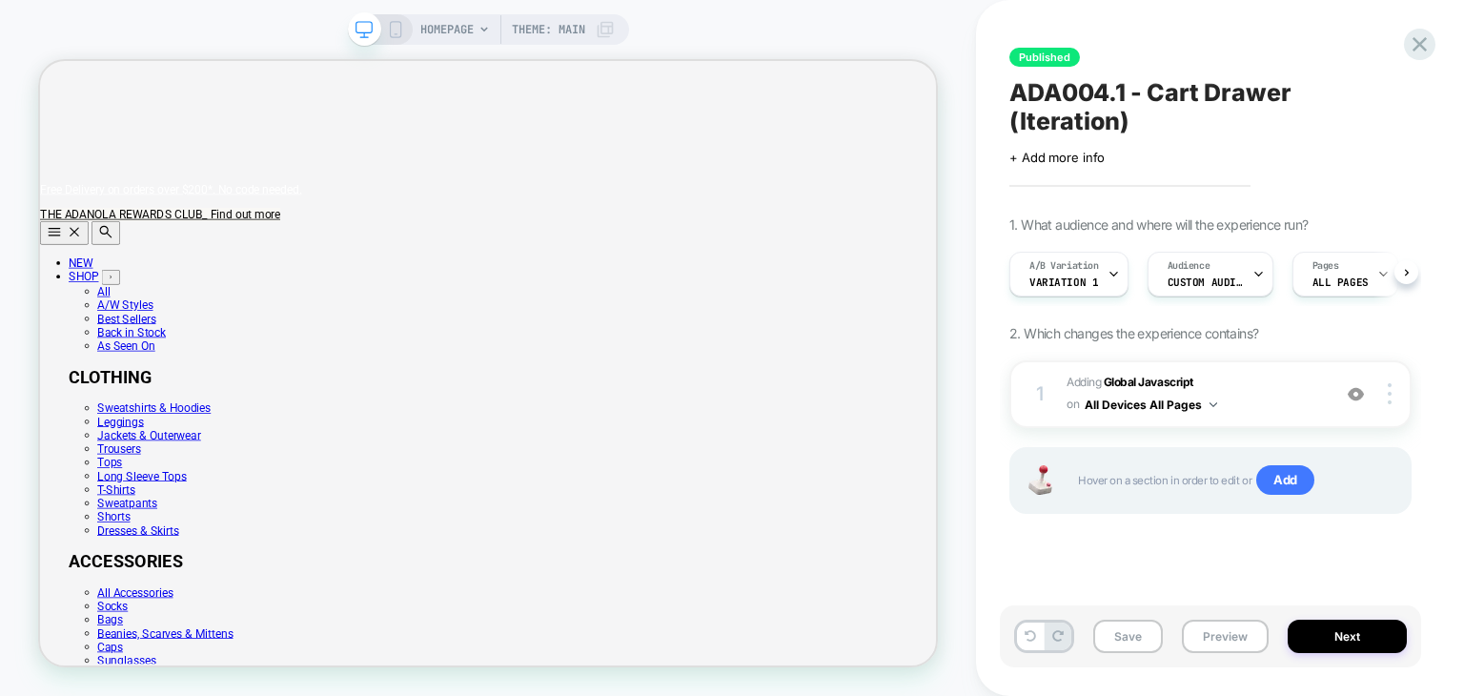
click at [1071, 275] on span "Variation 1" at bounding box center [1063, 281] width 69 height 13
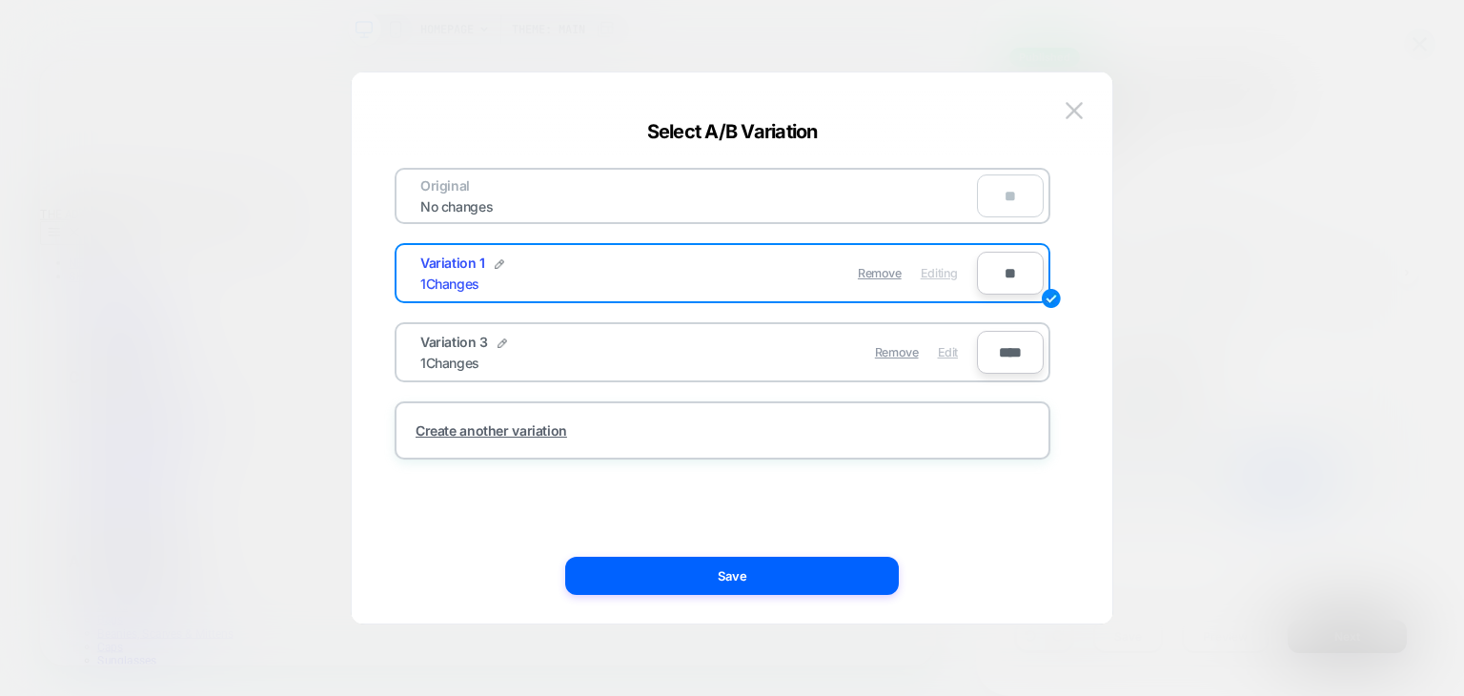
scroll to position [0, 1196]
click at [957, 353] on span "Edit" at bounding box center [948, 352] width 20 height 14
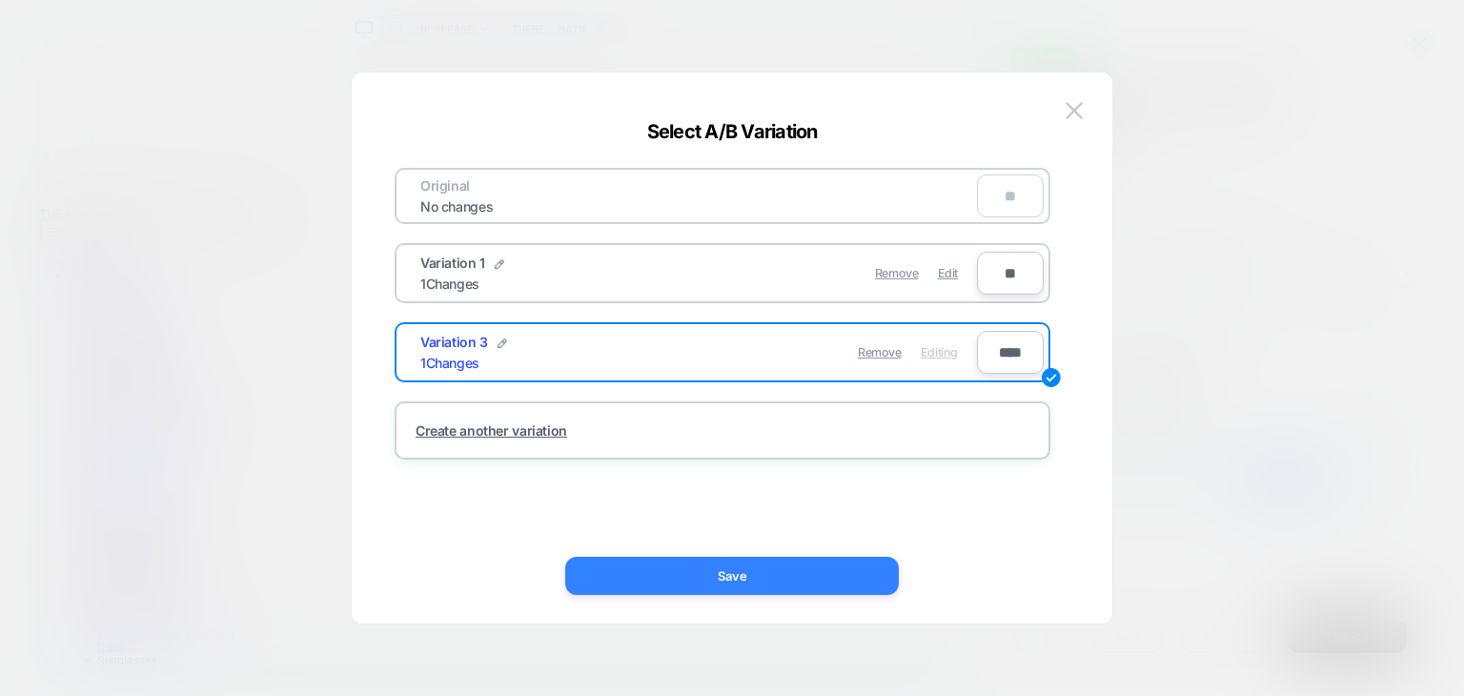
click at [815, 577] on button "Save" at bounding box center [732, 576] width 334 height 38
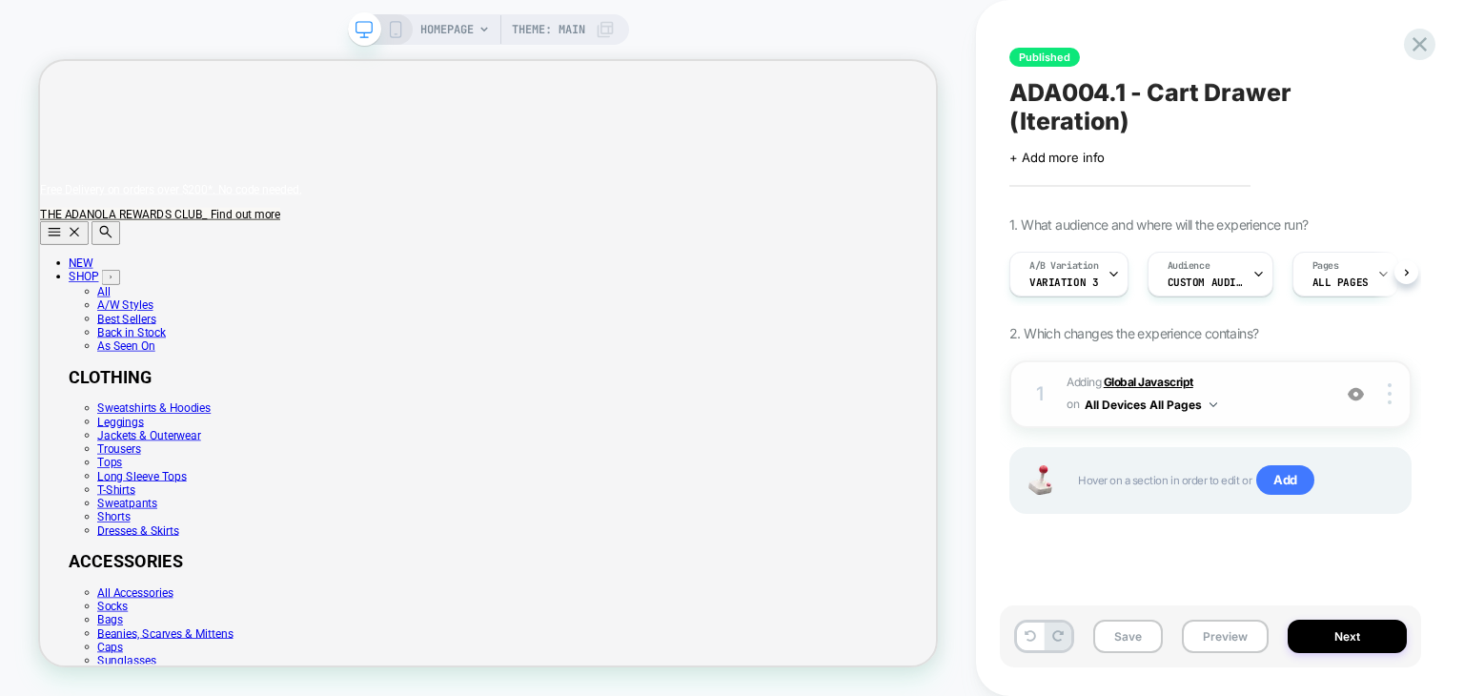
click at [1136, 375] on b "Global Javascript" at bounding box center [1149, 382] width 90 height 14
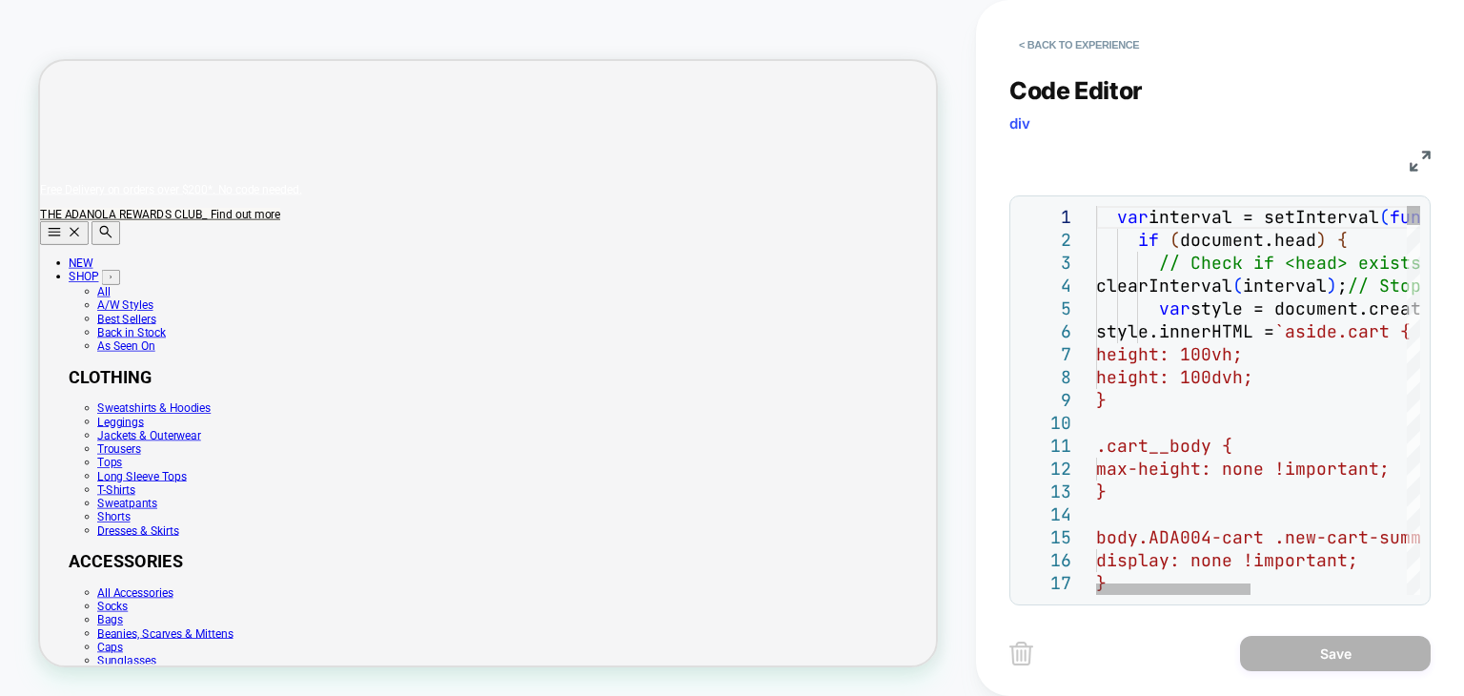
scroll to position [0, 0]
type textarea "**********"
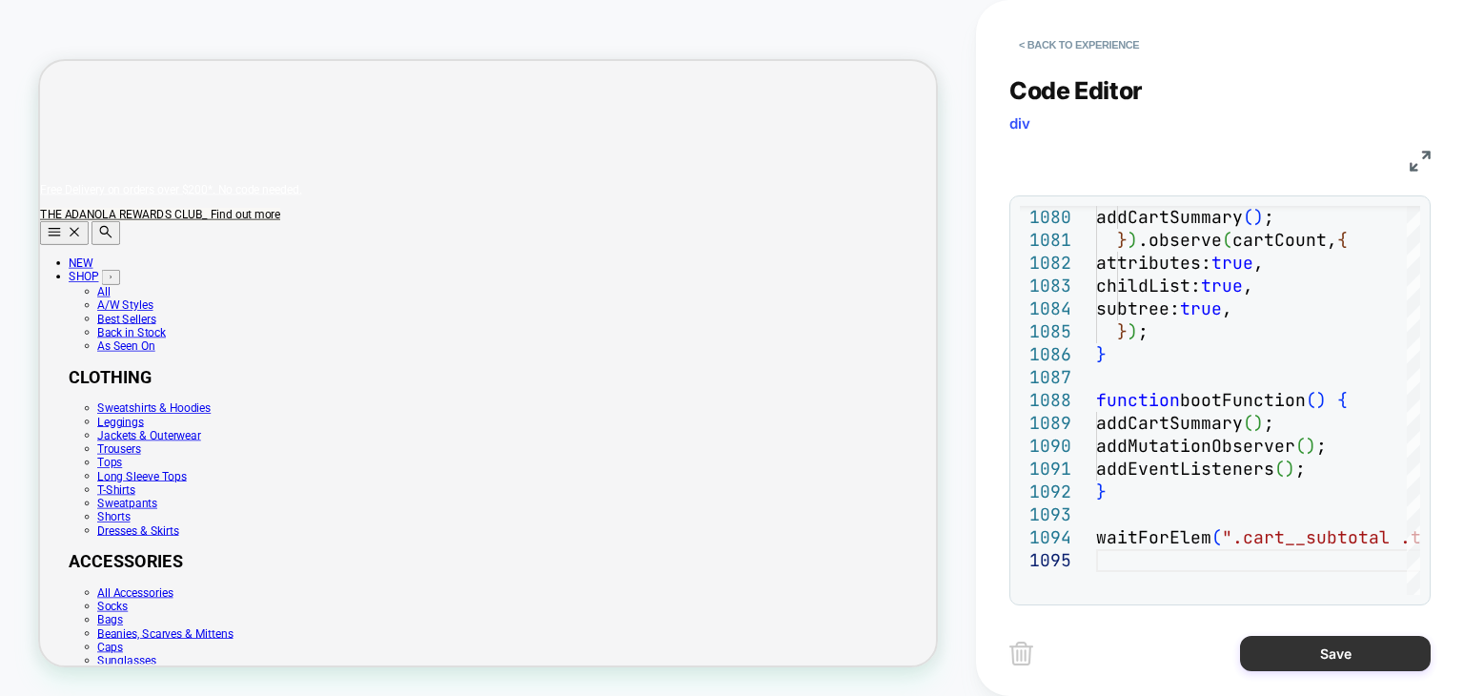
click at [1286, 654] on button "Save" at bounding box center [1335, 653] width 191 height 35
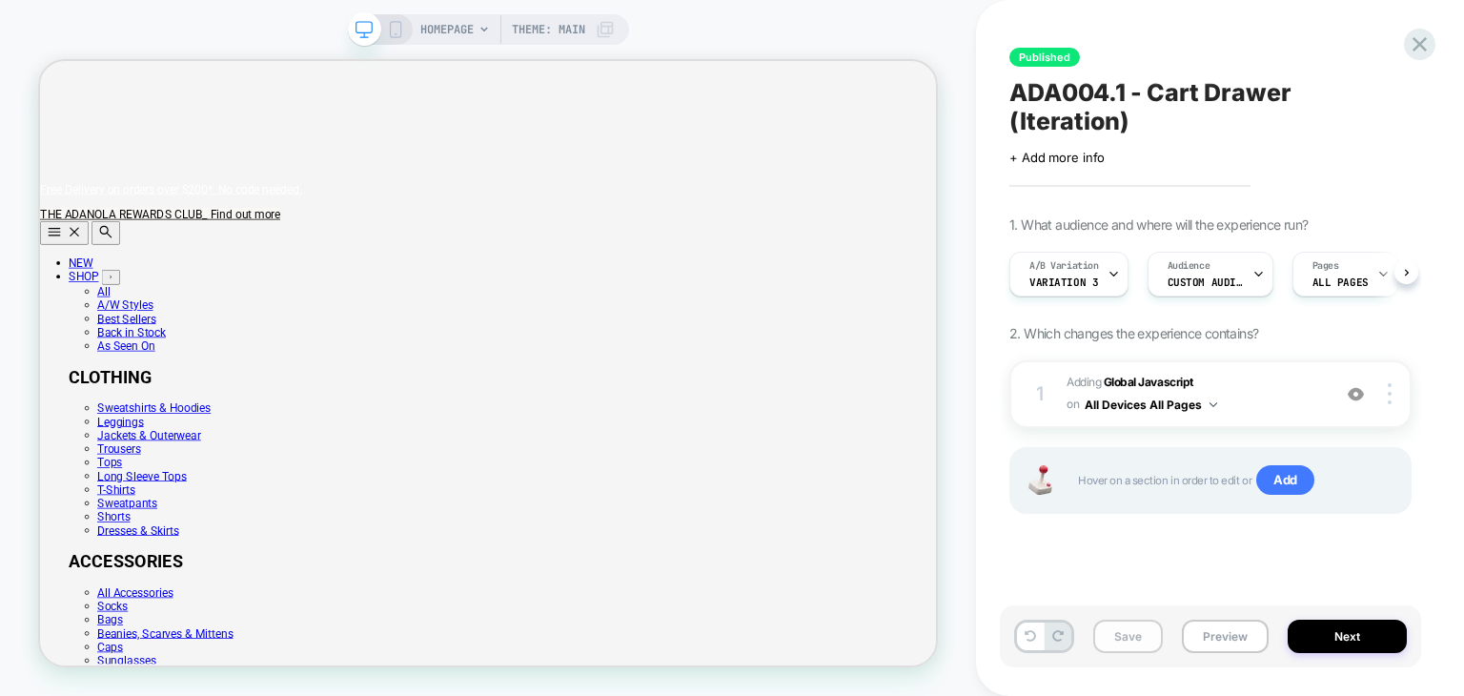
scroll to position [0, 44]
click at [1146, 642] on button "Save" at bounding box center [1128, 636] width 70 height 33
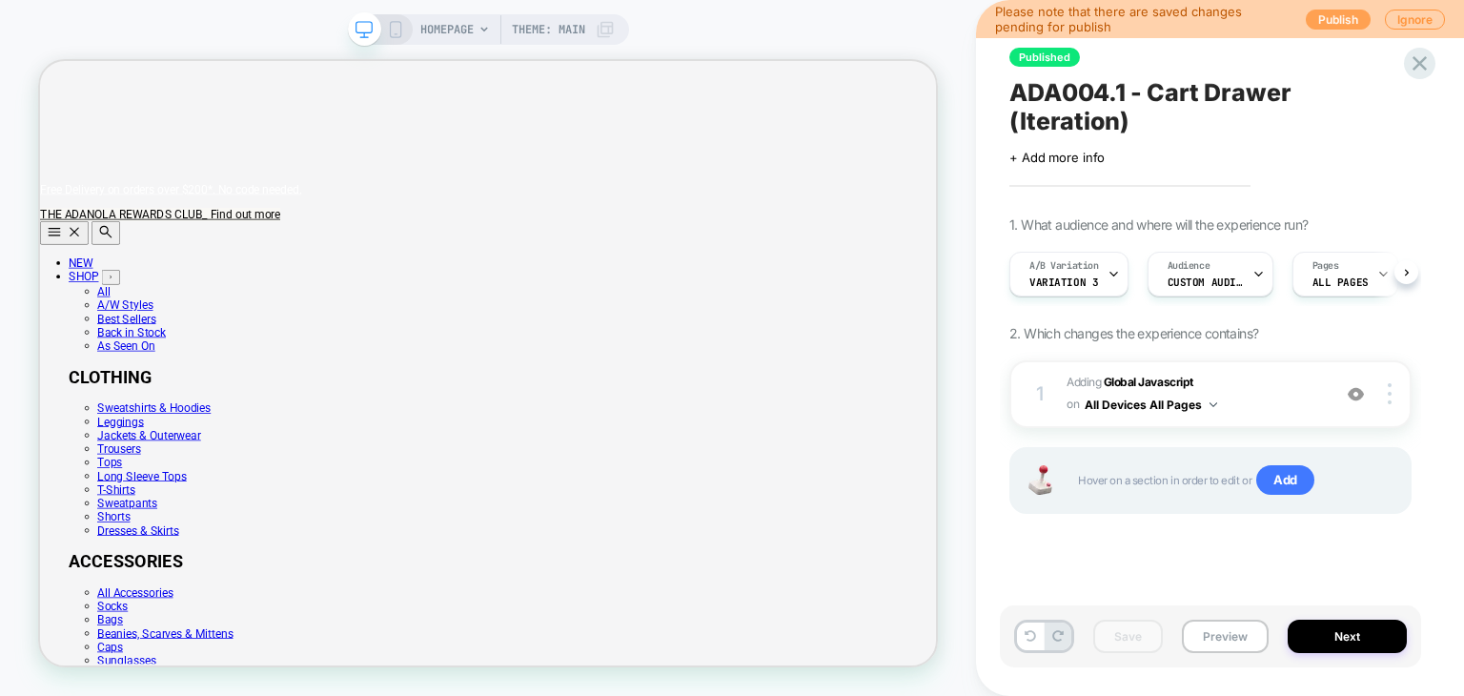
click at [1342, 24] on button "Publish" at bounding box center [1338, 20] width 65 height 20
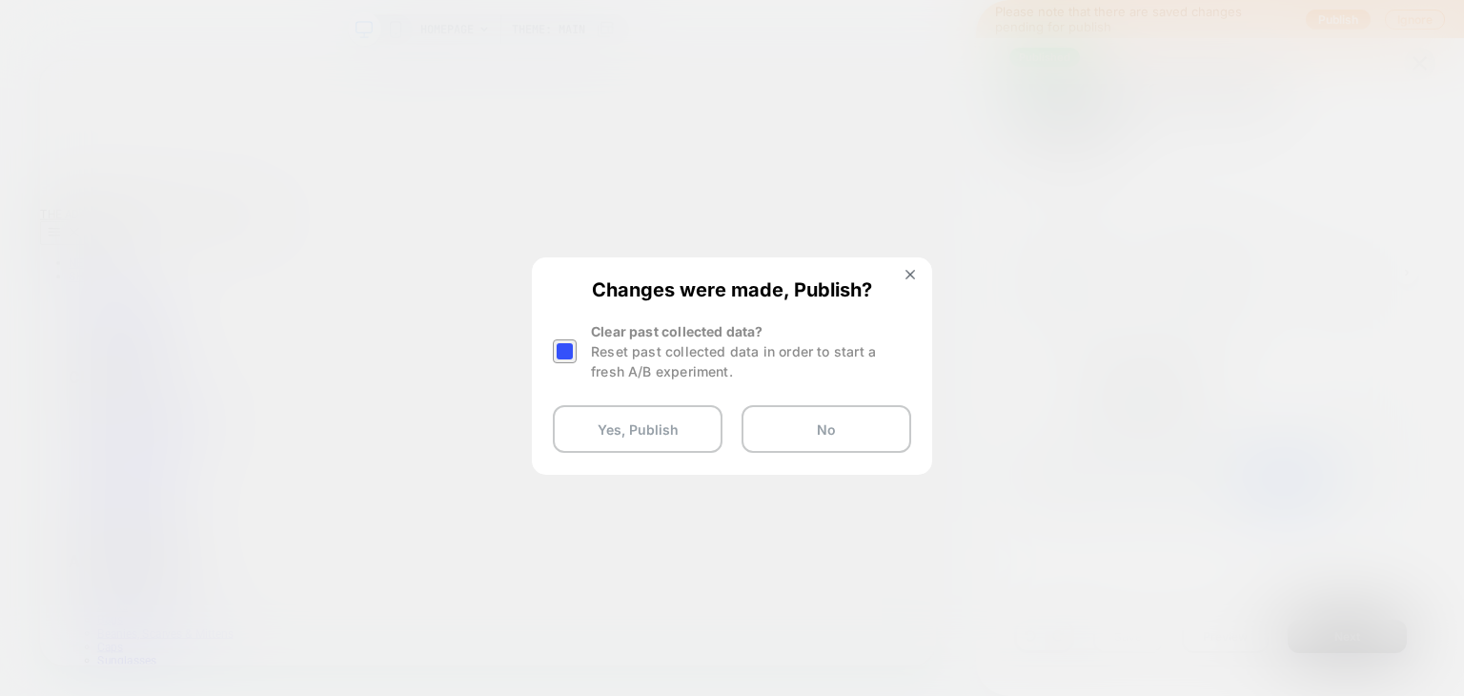
scroll to position [0, 1196]
click at [571, 348] on div at bounding box center [565, 351] width 24 height 24
click at [594, 416] on button "Yes, Publish" at bounding box center [638, 429] width 170 height 48
